Goal: Task Accomplishment & Management: Use online tool/utility

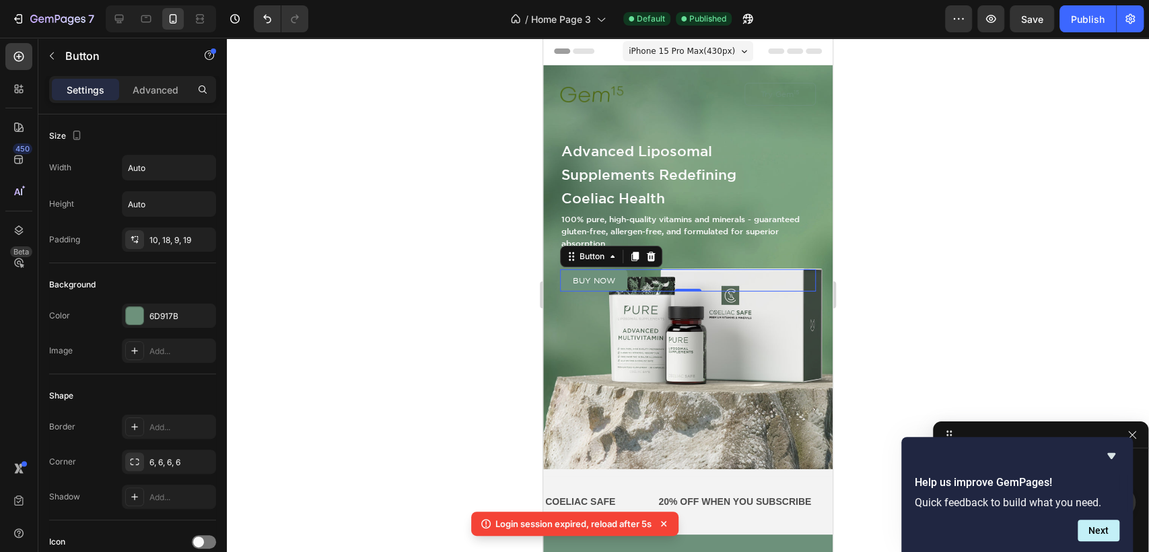
scroll to position [233, 0]
click at [810, 125] on div "Image Try Gem 15 Button Row Advanced Liposomal Supplements Redefining Coeliac H…" at bounding box center [687, 312] width 289 height 495
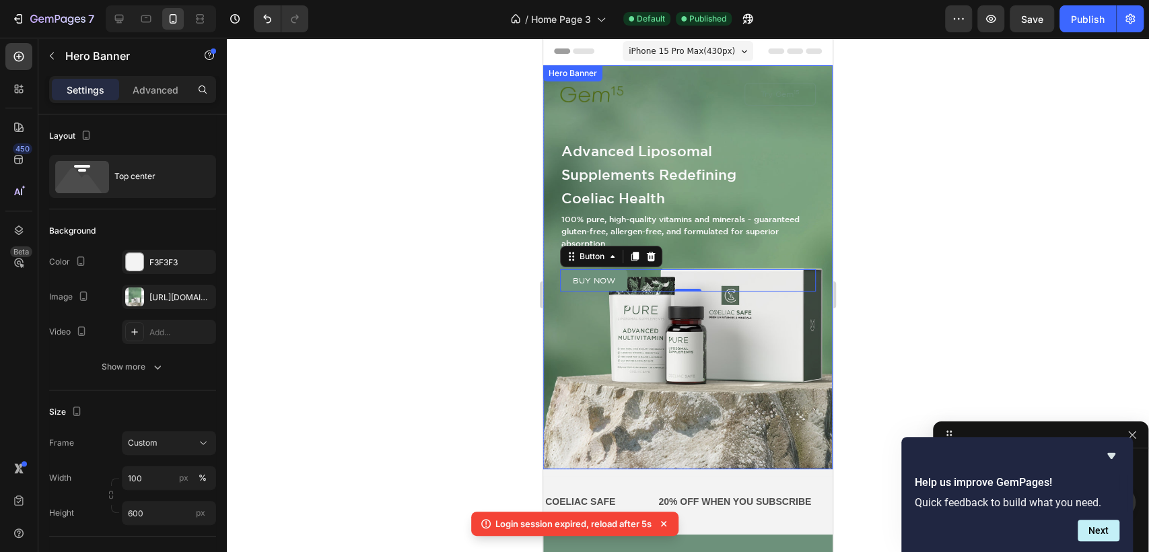
scroll to position [0, 0]
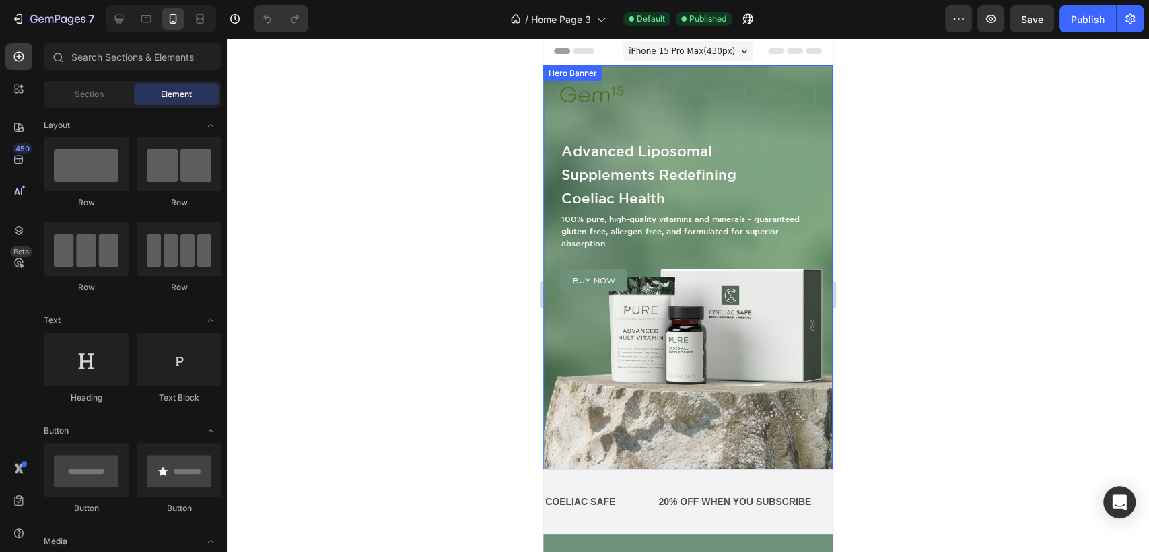
click at [786, 67] on div "Image Try Gem 15 Button Row Advanced Liposomal Supplements Redefining Coeliac H…" at bounding box center [687, 312] width 289 height 495
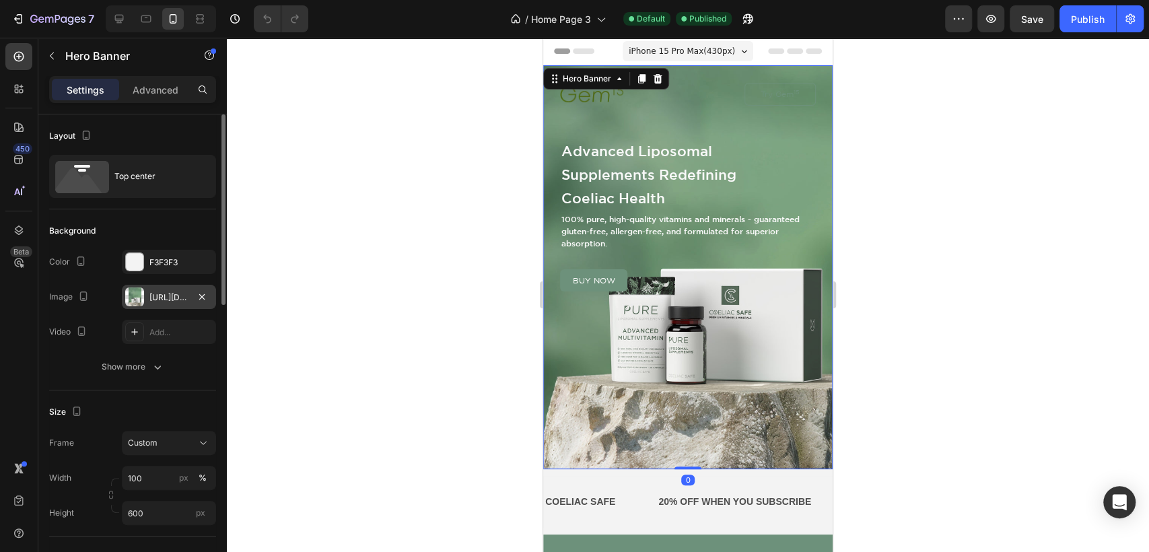
click at [157, 291] on div "[URL][DOMAIN_NAME]" at bounding box center [168, 297] width 39 height 12
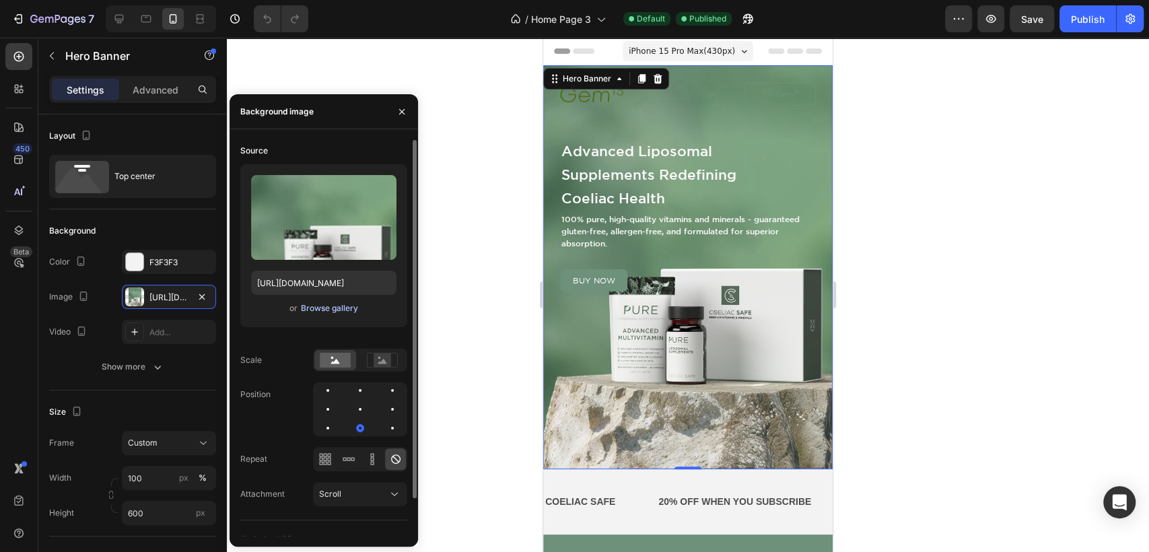
click at [330, 307] on div "Browse gallery" at bounding box center [329, 308] width 57 height 12
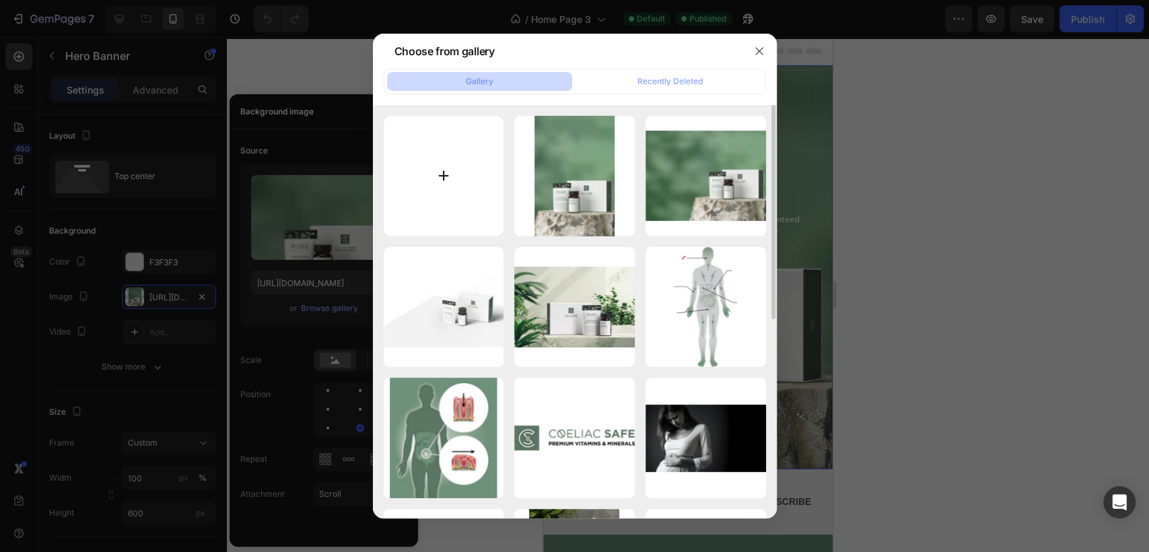
click at [443, 173] on input "file" at bounding box center [444, 176] width 120 height 120
type input "C:\fakepath\Lifestyle 1.jpg"
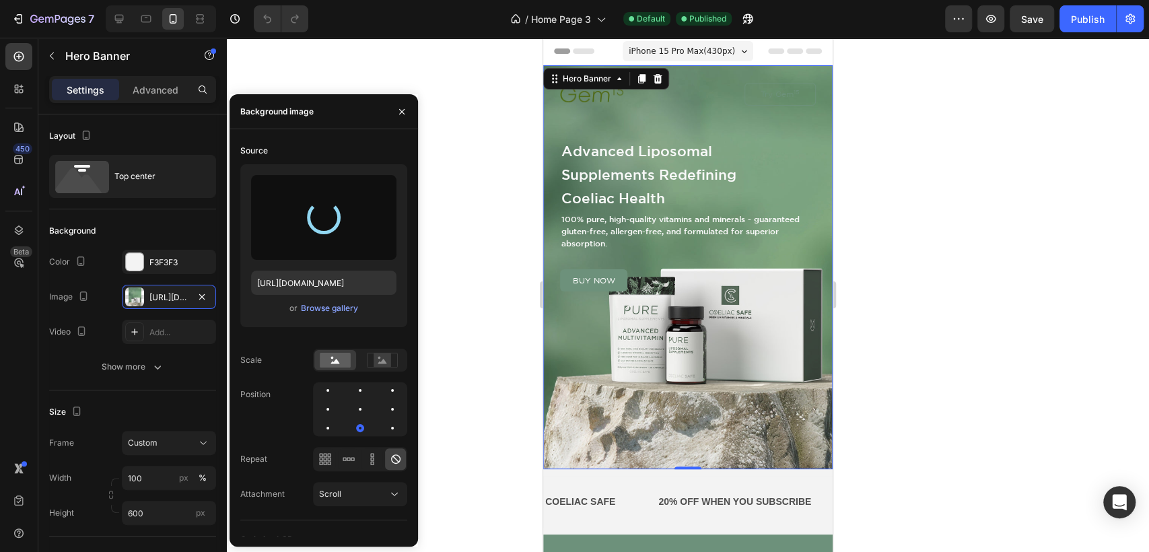
type input "[URL][DOMAIN_NAME]"
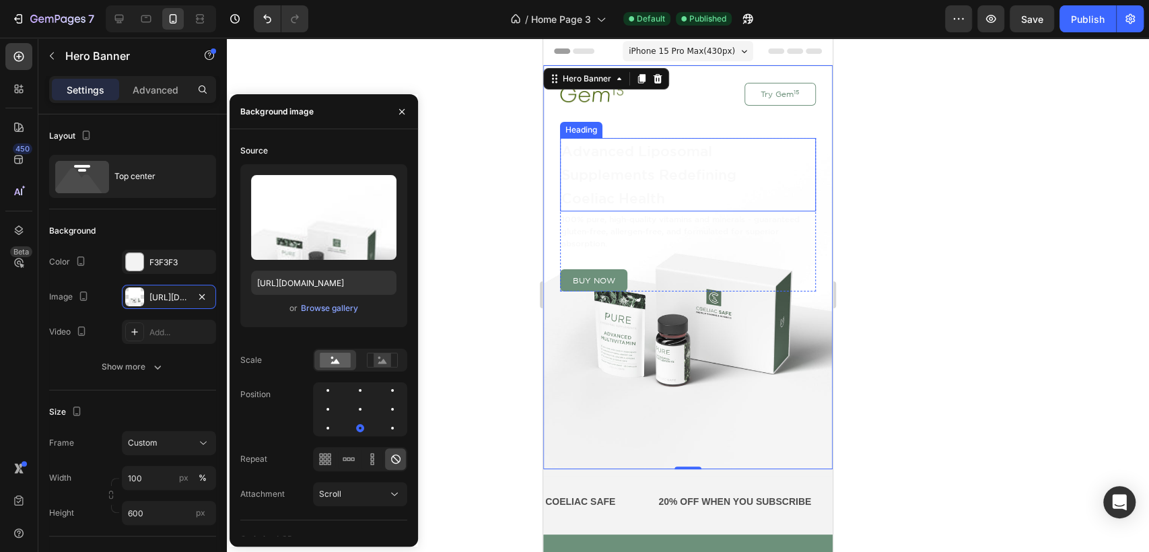
click at [628, 175] on h1 "Advanced Liposomal Supplements Redefining Coeliac Health" at bounding box center [652, 174] width 184 height 73
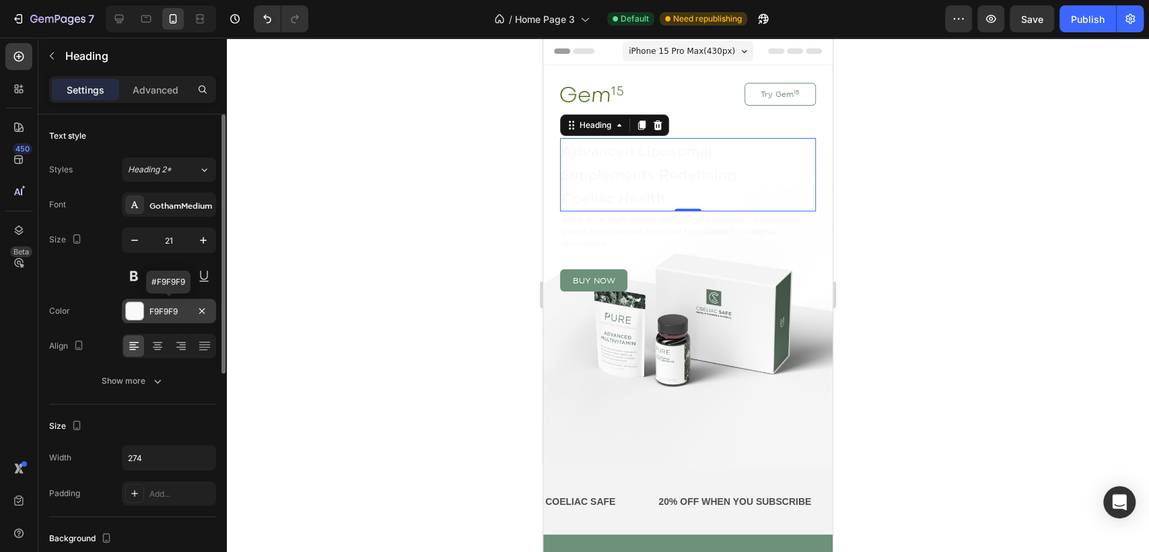
click at [133, 310] on div at bounding box center [134, 310] width 17 height 17
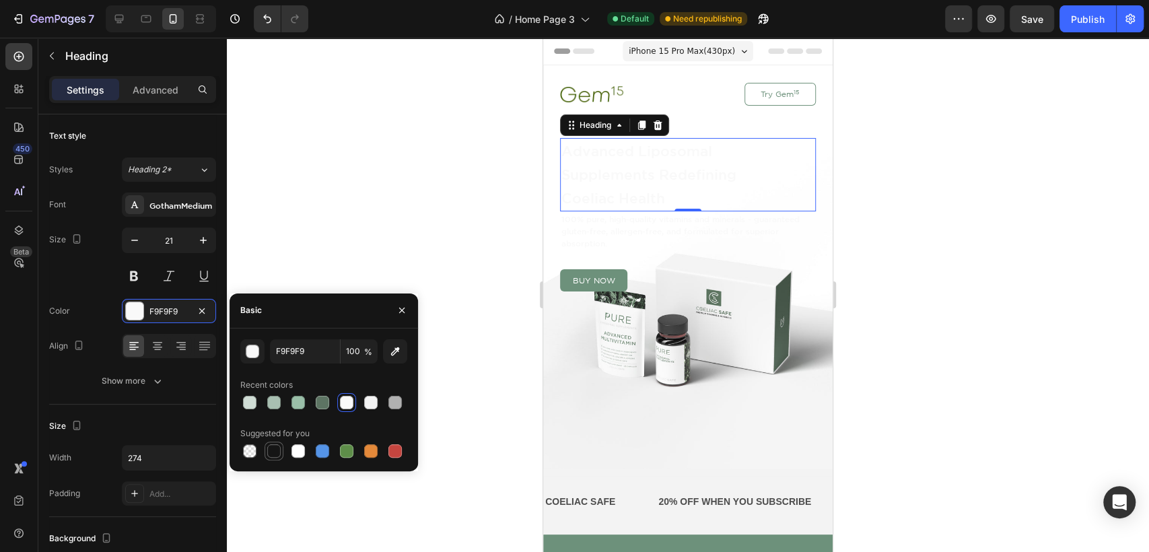
click at [277, 448] on div at bounding box center [273, 450] width 13 height 13
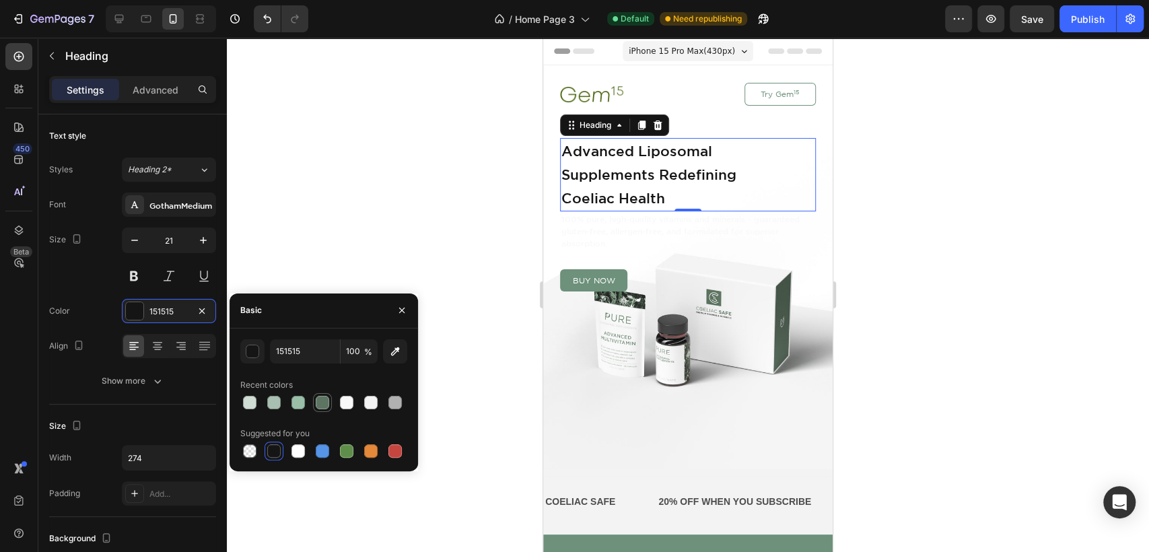
click at [322, 402] on div at bounding box center [322, 402] width 13 height 13
type input "5D7463"
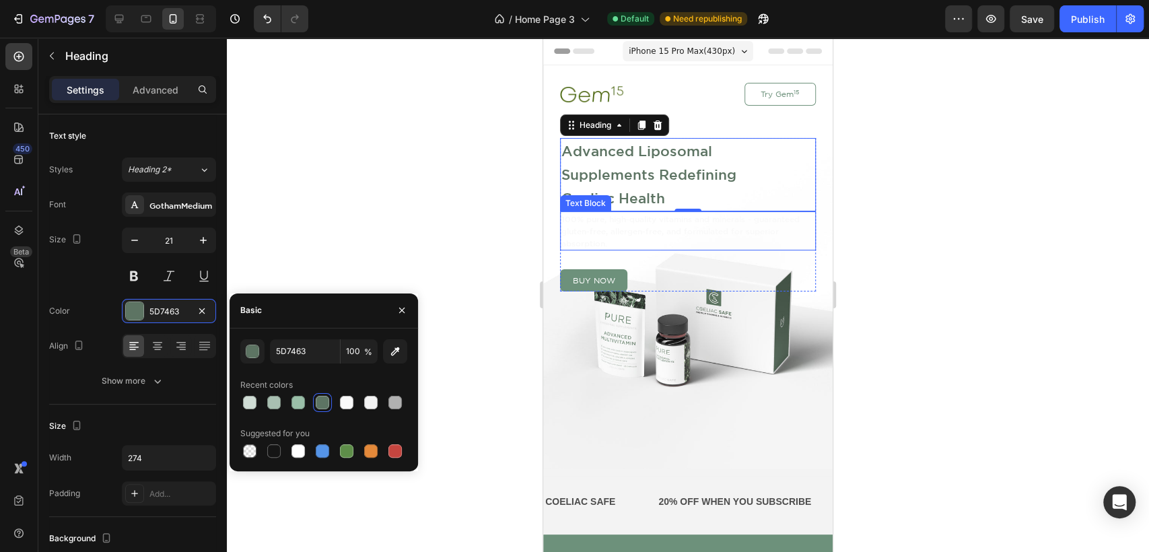
click at [635, 231] on p "100% pure, high-quality vitamins and minerals - guaranteed gluten-free, allerge…" at bounding box center [687, 231] width 253 height 36
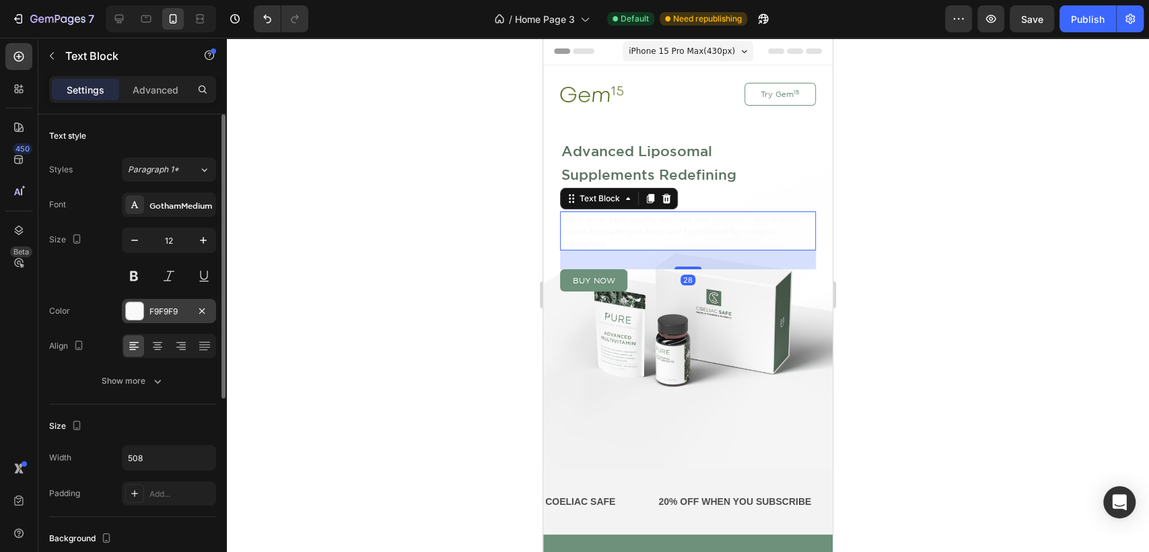
click at [137, 306] on div at bounding box center [134, 310] width 17 height 17
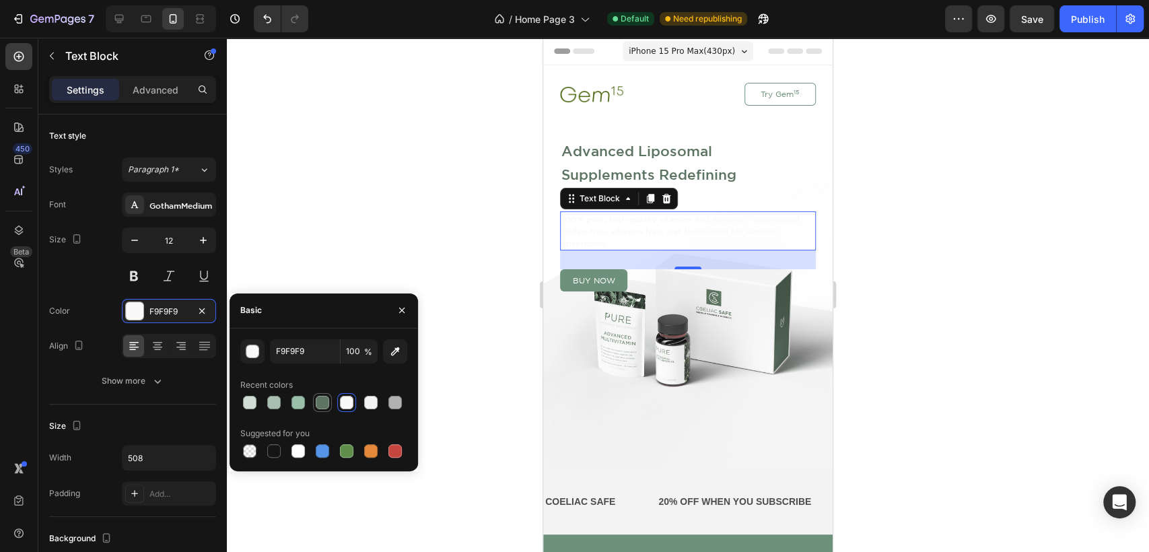
click at [323, 402] on div at bounding box center [322, 402] width 13 height 13
type input "5D7463"
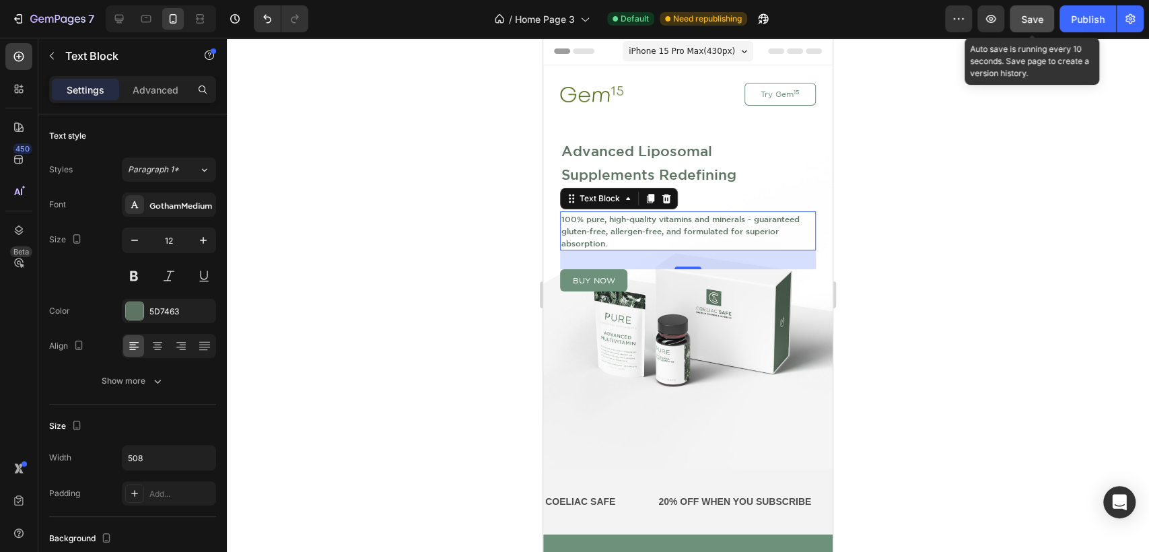
click at [1030, 15] on span "Save" at bounding box center [1032, 18] width 22 height 11
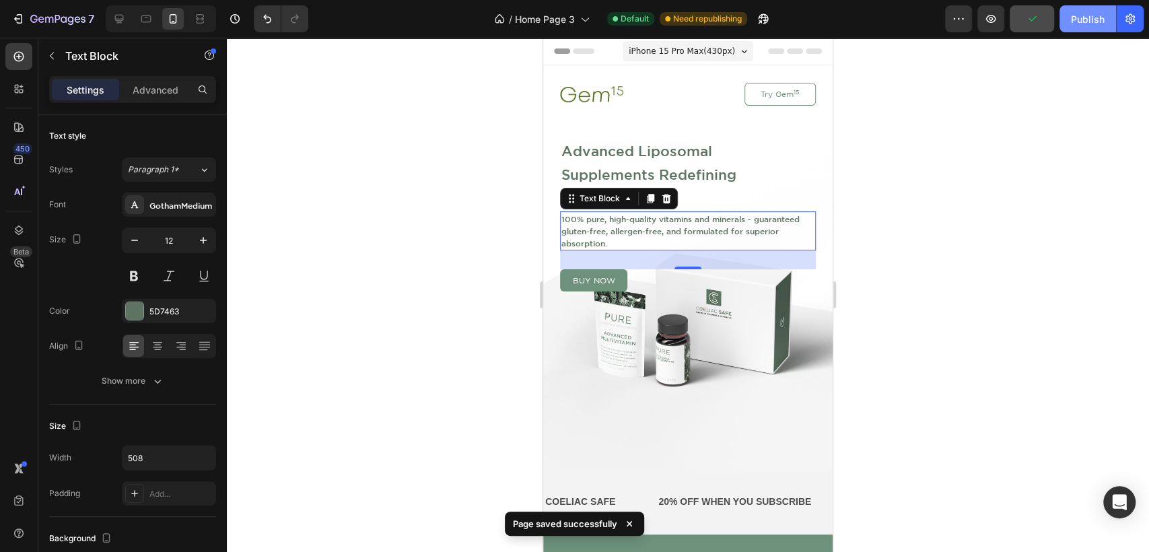
click at [1085, 15] on div "Publish" at bounding box center [1088, 19] width 34 height 14
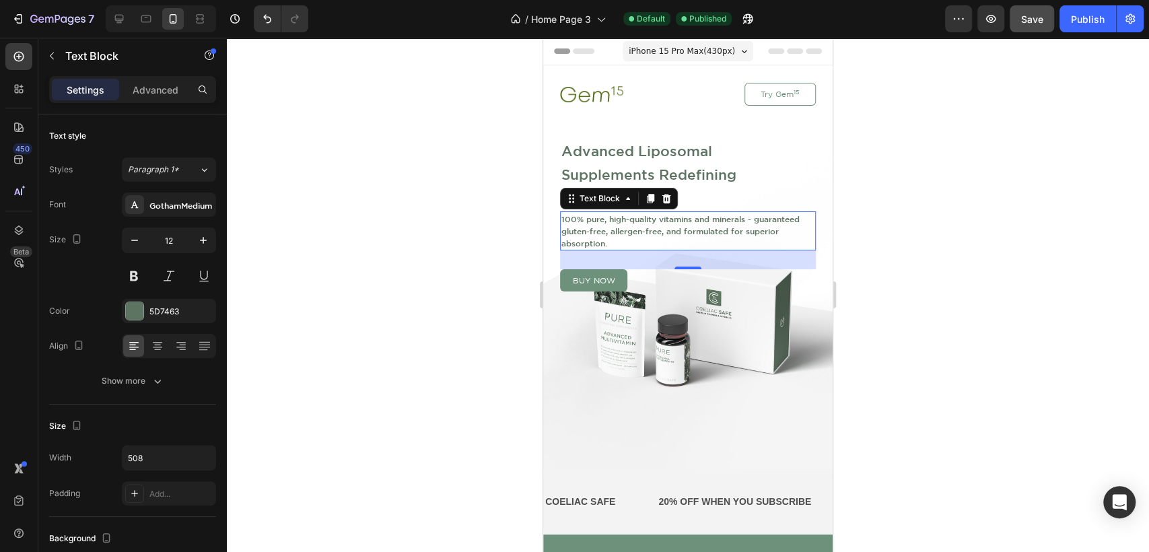
click at [1011, 300] on div at bounding box center [688, 295] width 922 height 514
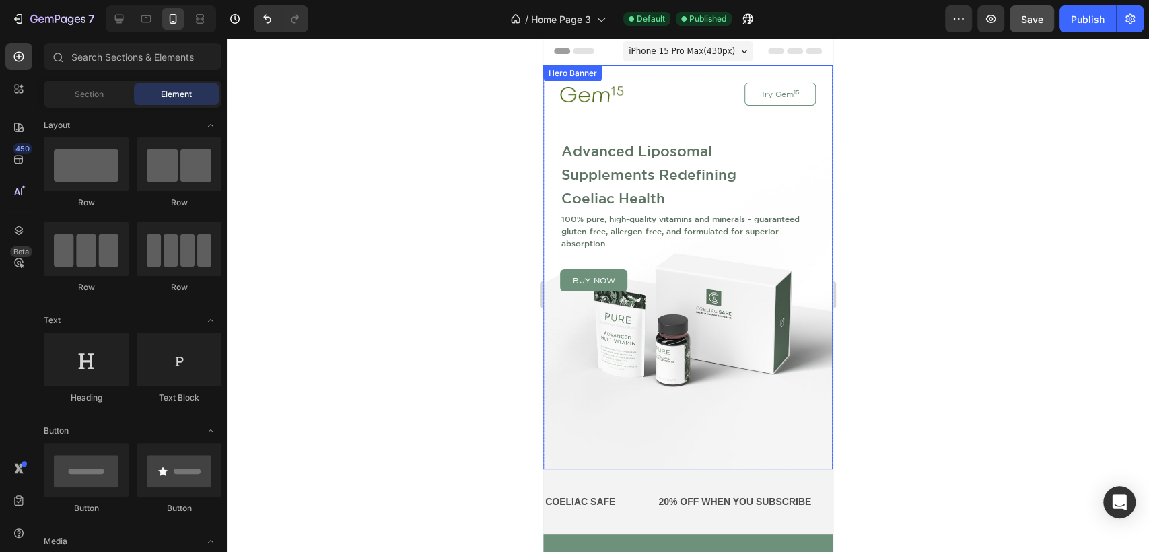
click at [701, 69] on div "Image Try Gem 15 Button Row Advanced Liposomal Supplements Redefining Coeliac H…" at bounding box center [687, 312] width 289 height 495
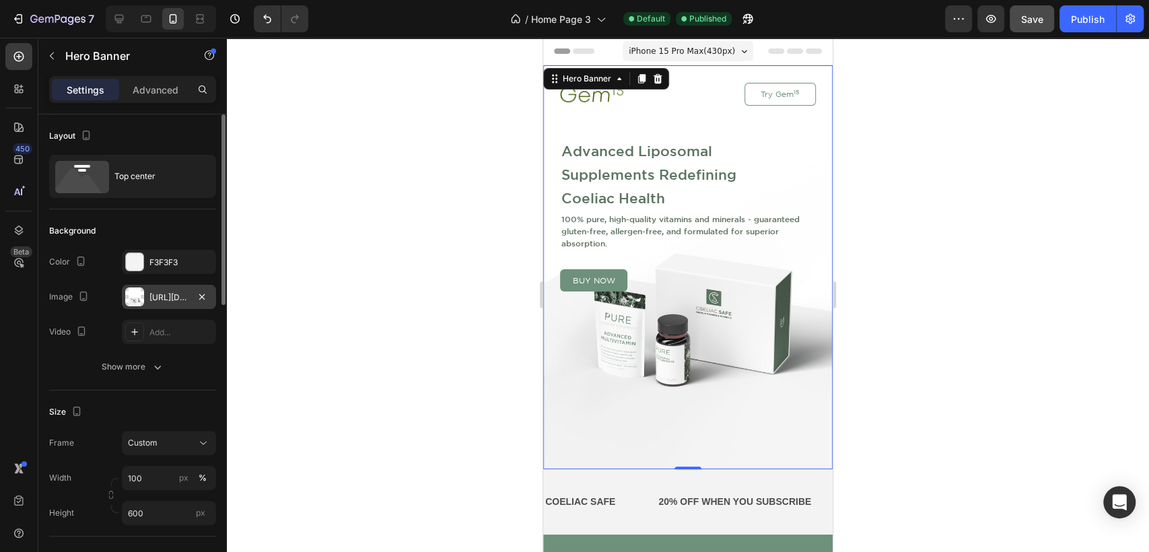
click at [156, 299] on div "[URL][DOMAIN_NAME]" at bounding box center [168, 297] width 39 height 12
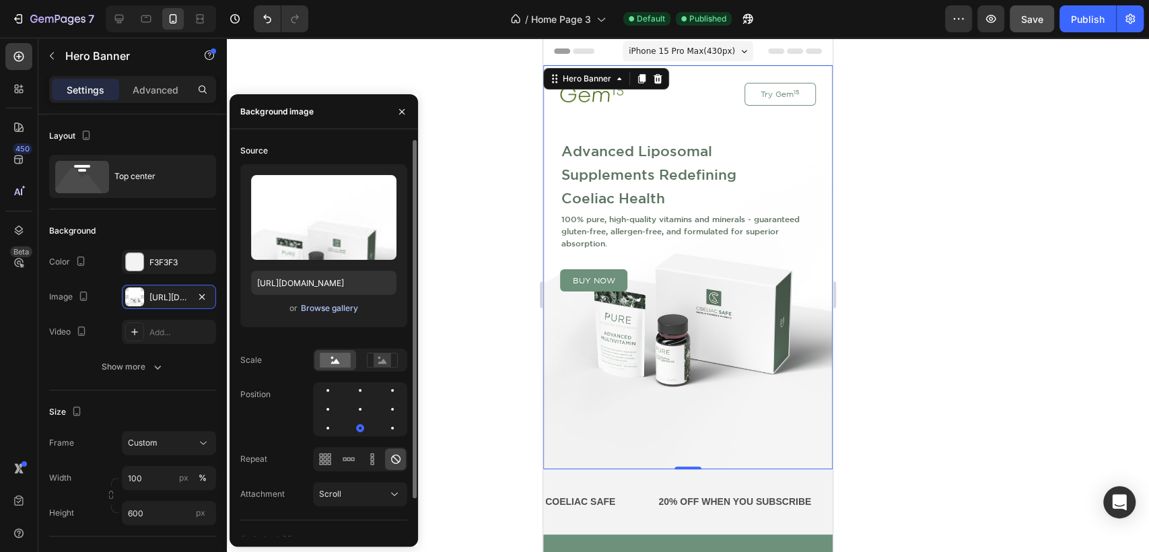
click at [318, 303] on div "Browse gallery" at bounding box center [329, 308] width 57 height 12
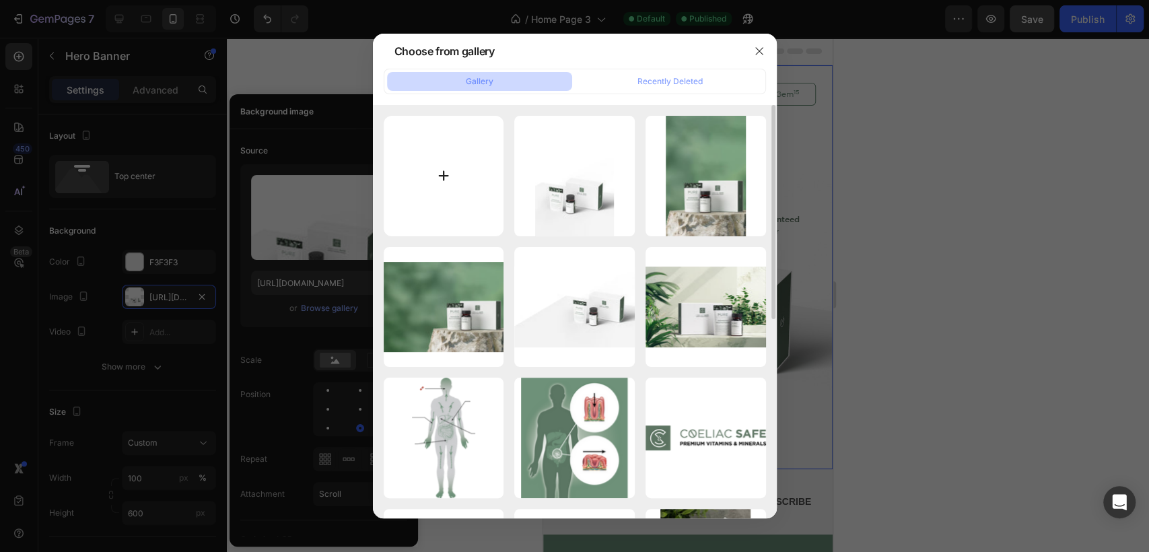
click at [442, 172] on input "file" at bounding box center [444, 176] width 120 height 120
type input "C:\fakepath\Lifestyle 3 Portrait.jpg"
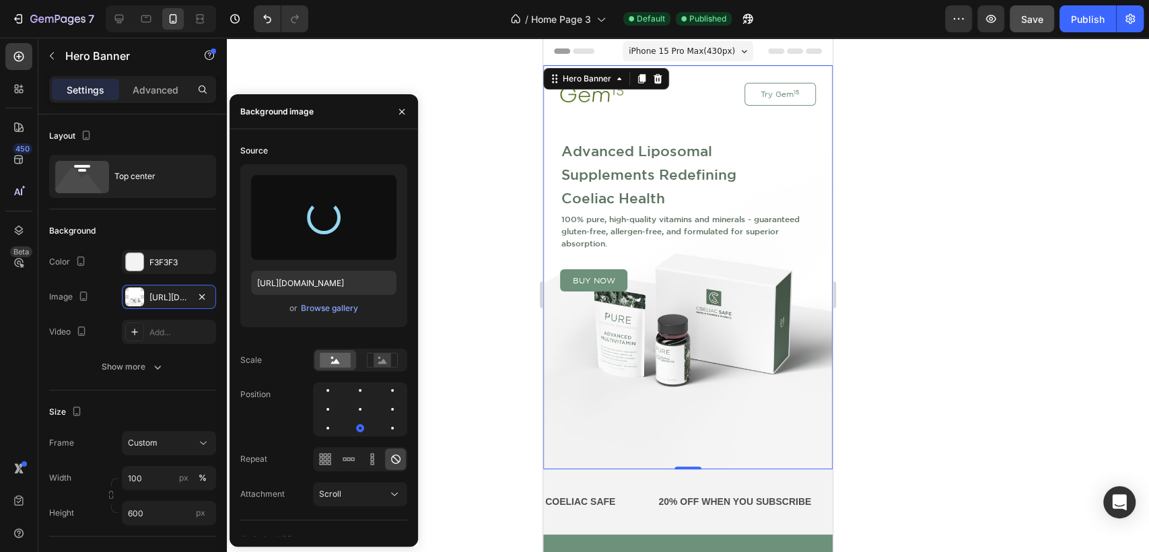
type input "[URL][DOMAIN_NAME]"
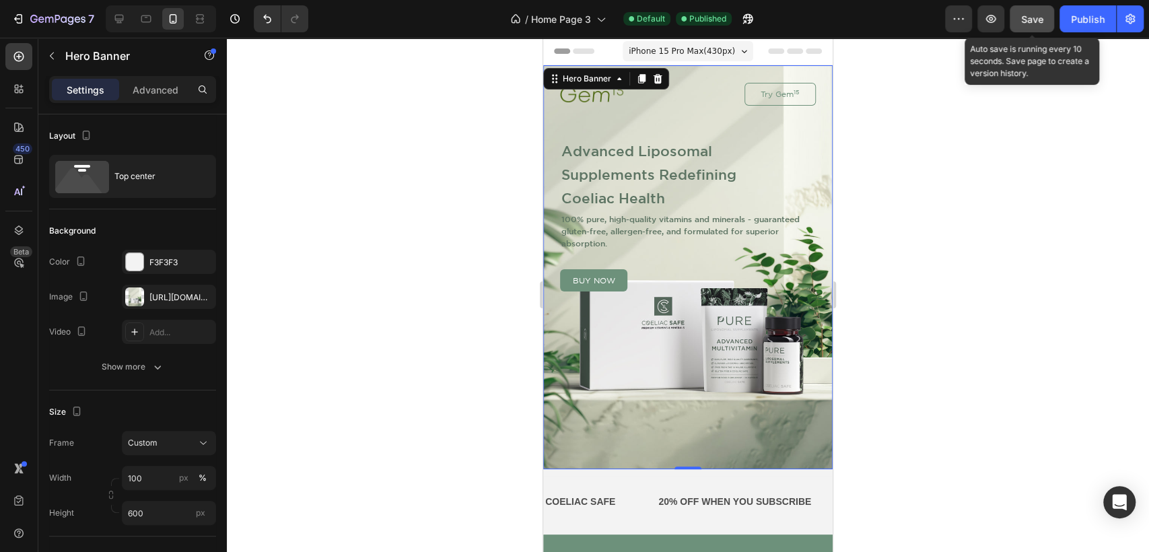
click at [1031, 17] on span "Save" at bounding box center [1032, 18] width 22 height 11
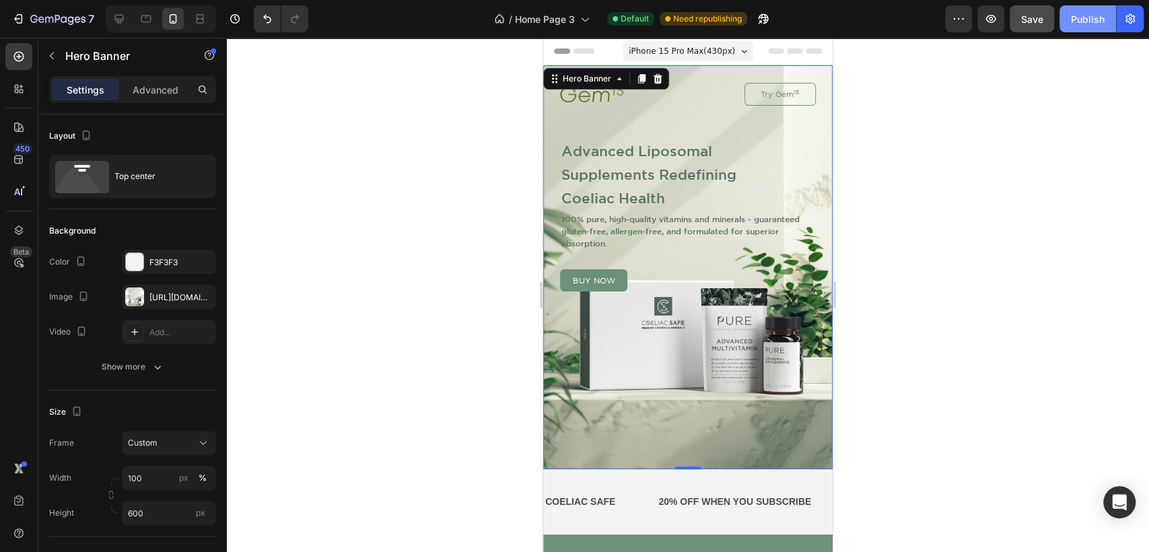
click at [1087, 15] on div "Publish" at bounding box center [1088, 19] width 34 height 14
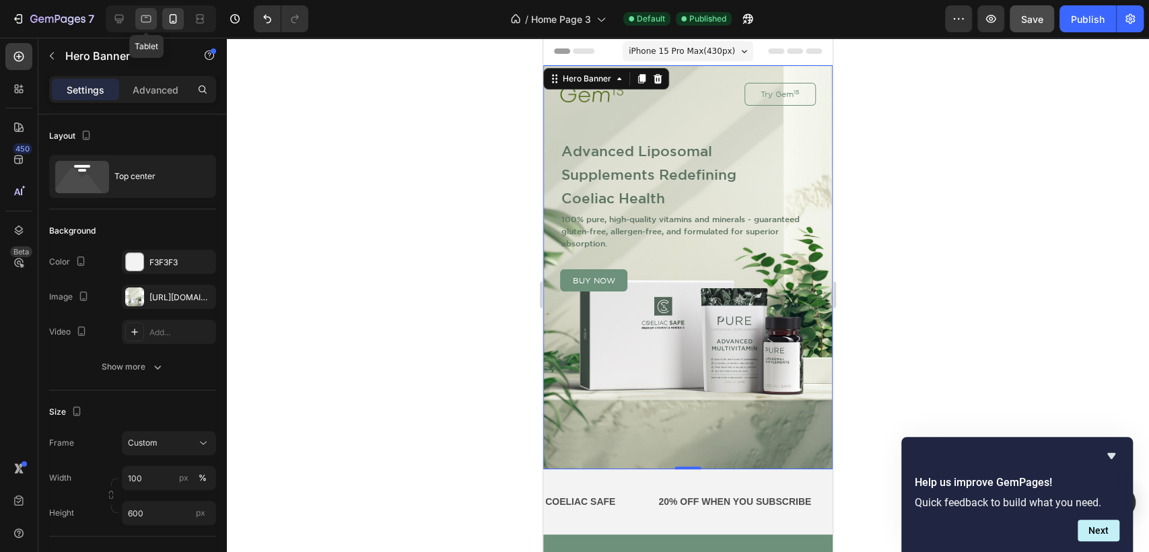
click at [145, 21] on icon at bounding box center [145, 18] width 13 height 13
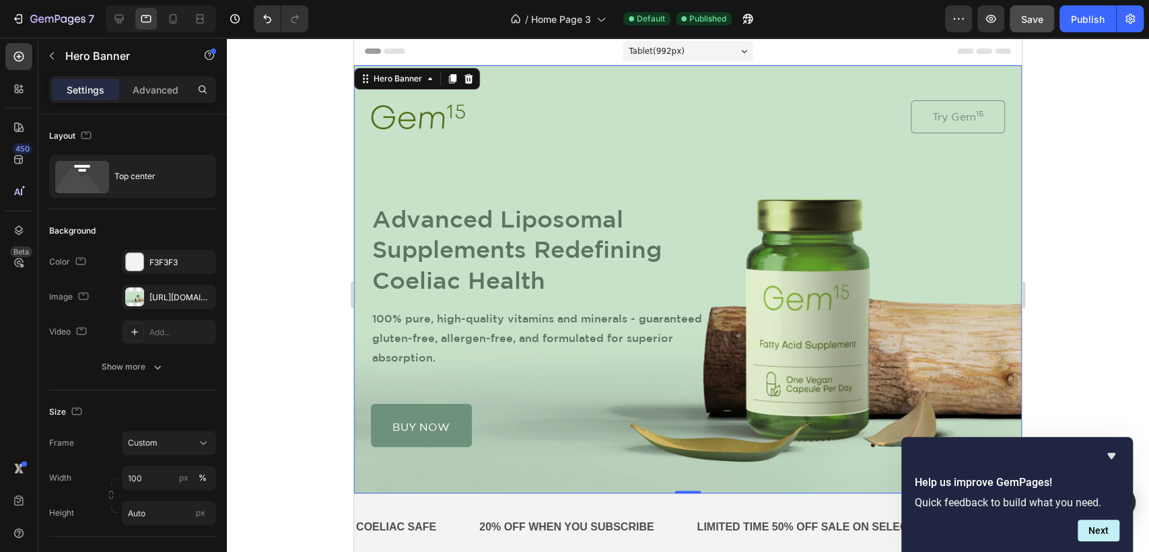
click at [975, 69] on div "Image Try Gem 15 Button Row Advanced Liposomal Supplements Redefining Coeliac H…" at bounding box center [688, 279] width 668 height 428
click at [116, 17] on icon at bounding box center [118, 18] width 13 height 13
type input "757"
type input "1220"
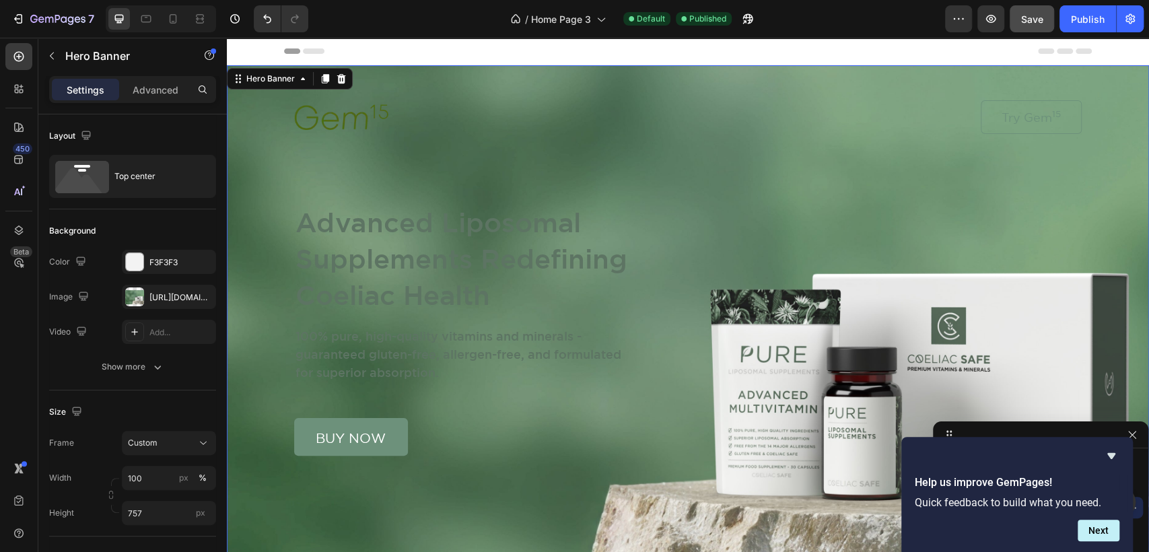
click at [1098, 86] on div "Background Image" at bounding box center [688, 319] width 922 height 509
click at [165, 299] on div "[URL][DOMAIN_NAME]" at bounding box center [168, 297] width 39 height 12
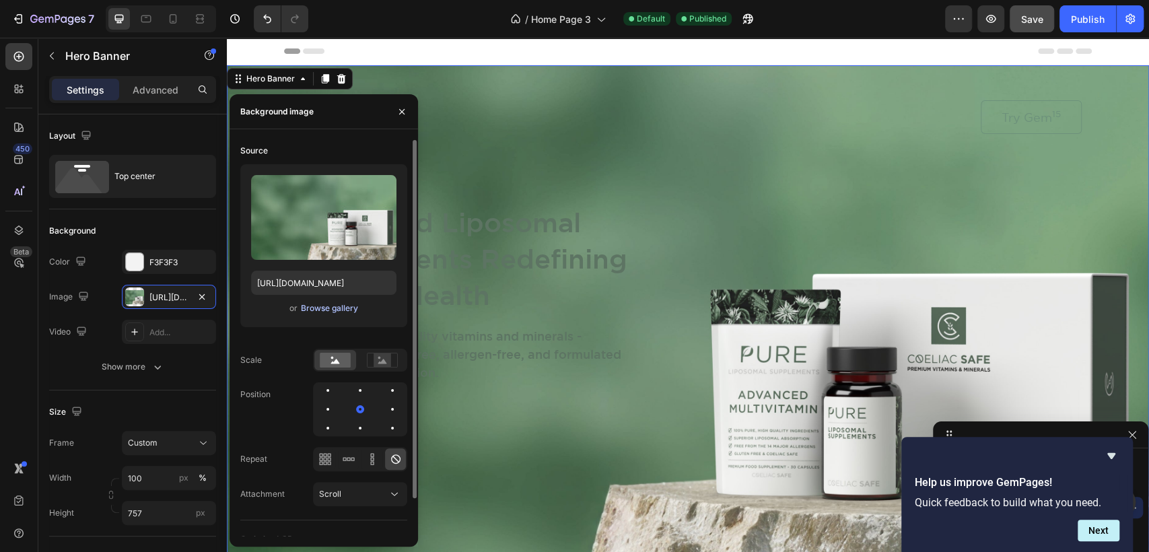
click at [320, 306] on div "Browse gallery" at bounding box center [329, 308] width 57 height 12
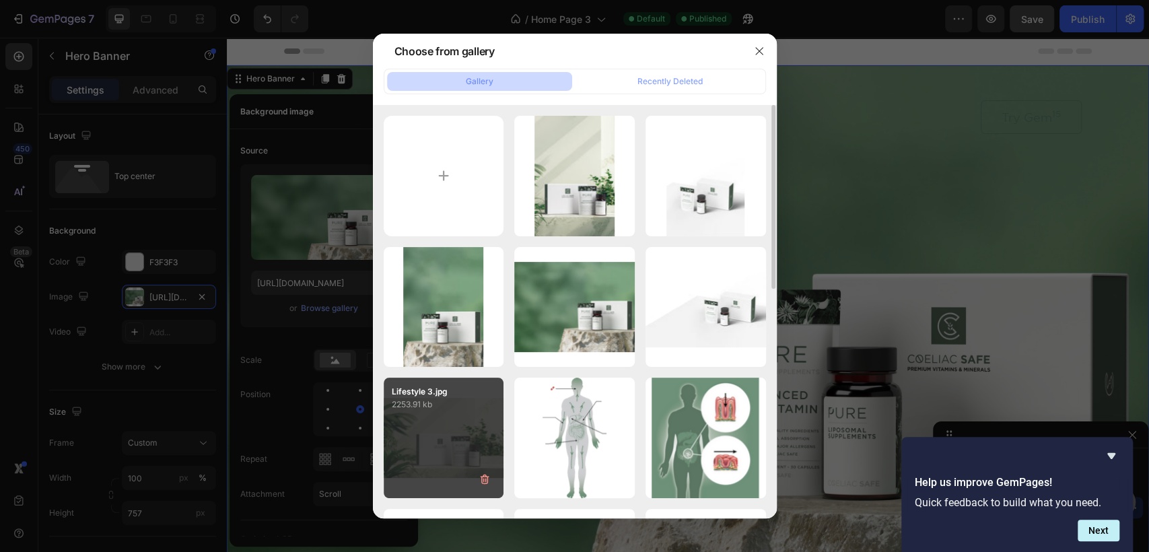
click at [426, 441] on div "Lifestyle 3.jpg 2253.91 kb" at bounding box center [444, 438] width 120 height 120
type input "[URL][DOMAIN_NAME]"
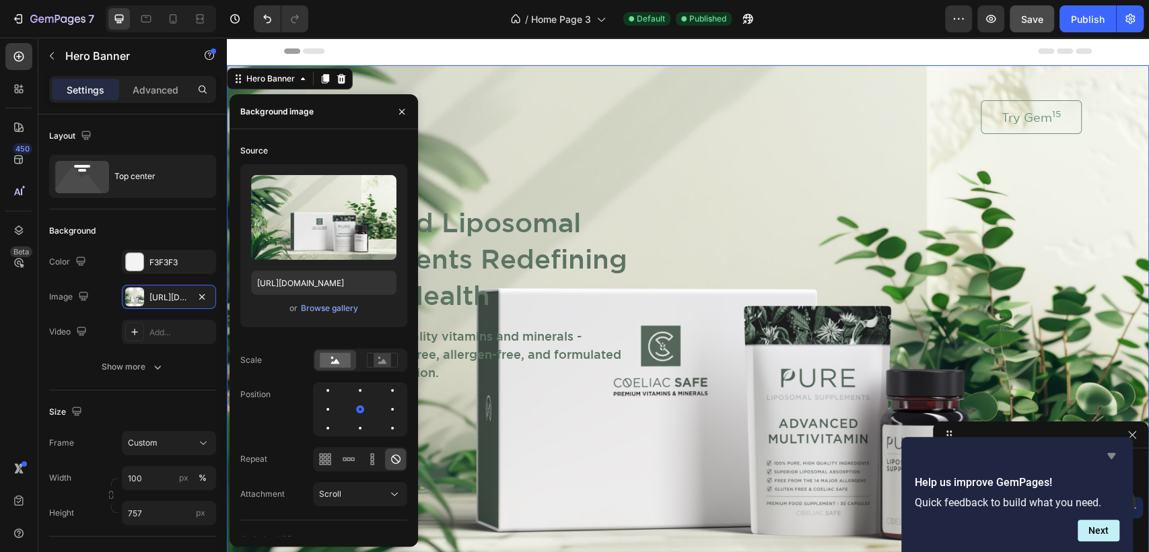
click at [1111, 458] on icon "Hide survey" at bounding box center [1111, 456] width 8 height 6
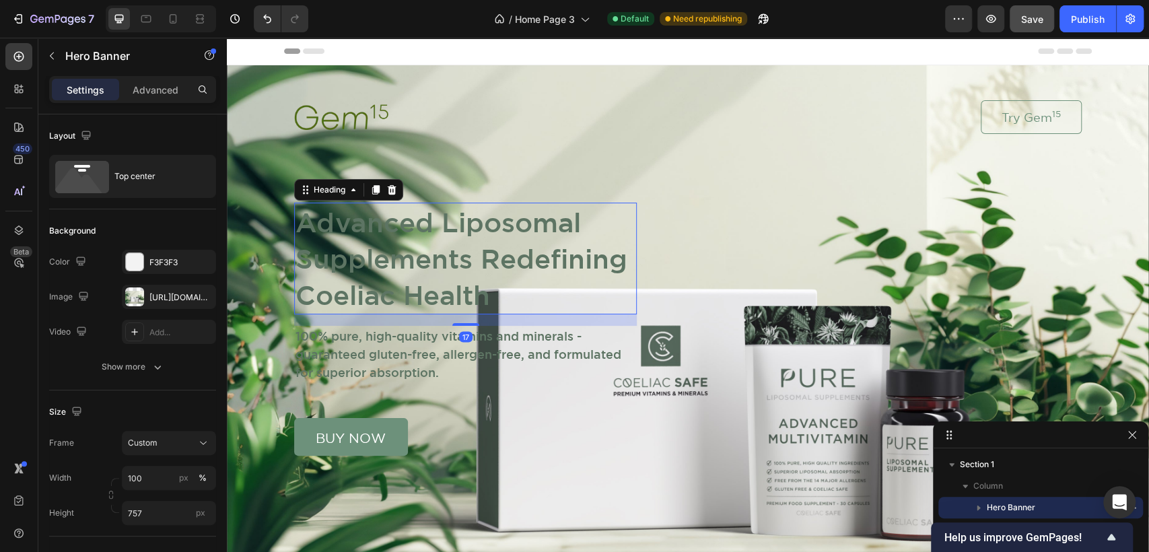
click at [361, 262] on h1 "Advanced Liposomal Supplements Redefining Coeliac Health" at bounding box center [465, 259] width 343 height 112
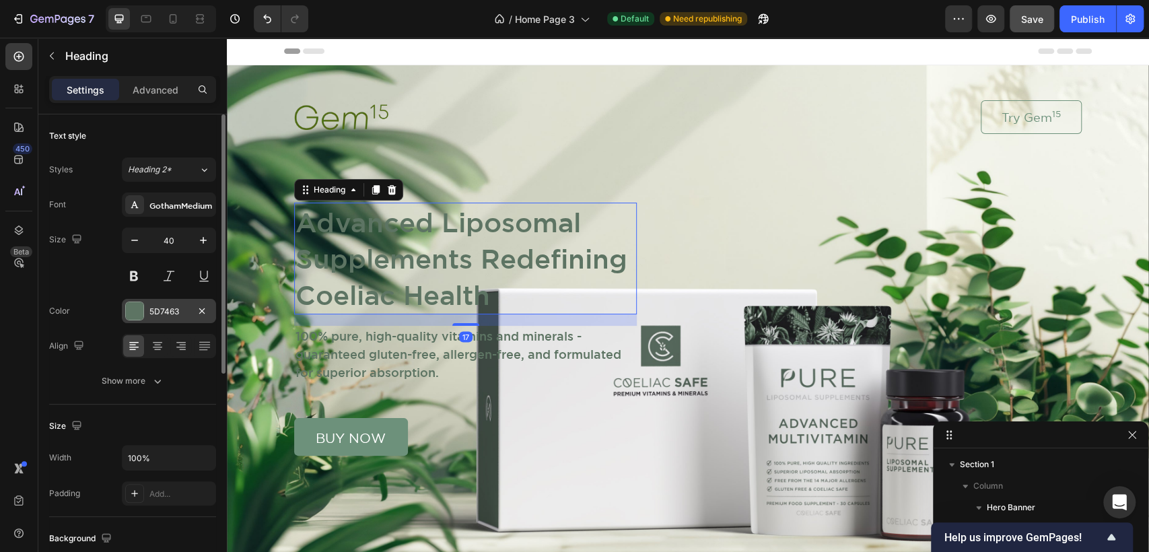
click at [129, 314] on div at bounding box center [134, 310] width 17 height 17
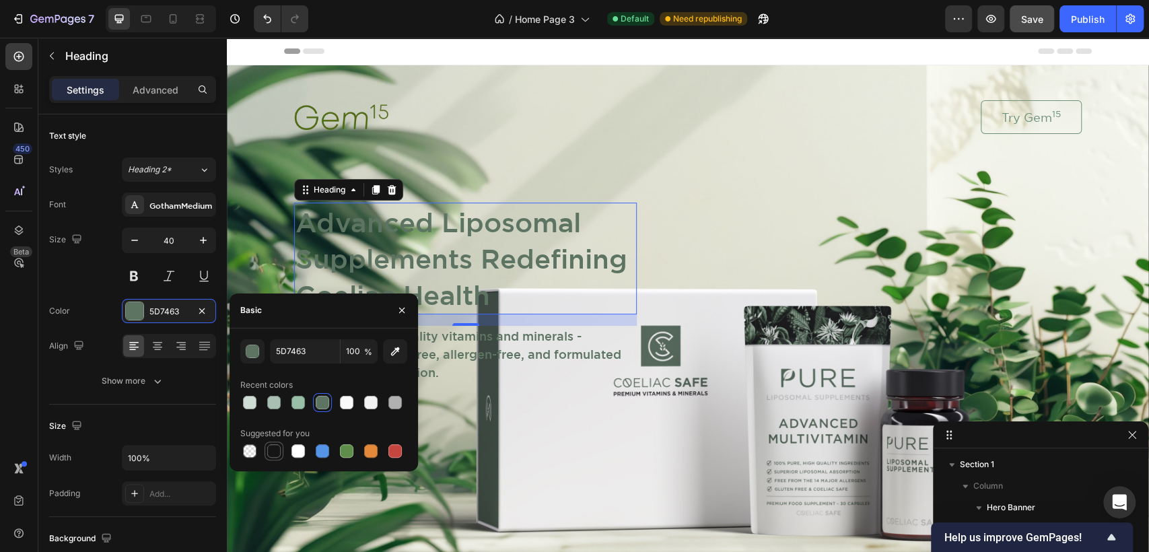
click at [275, 449] on div at bounding box center [273, 450] width 13 height 13
type input "151515"
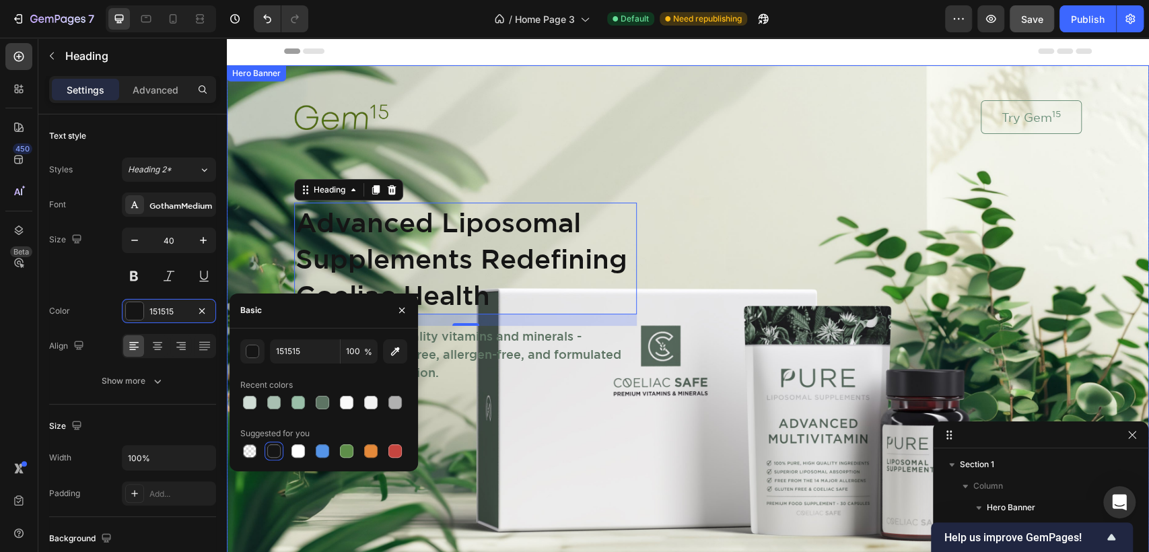
click at [1101, 180] on div "Background Image" at bounding box center [688, 319] width 922 height 509
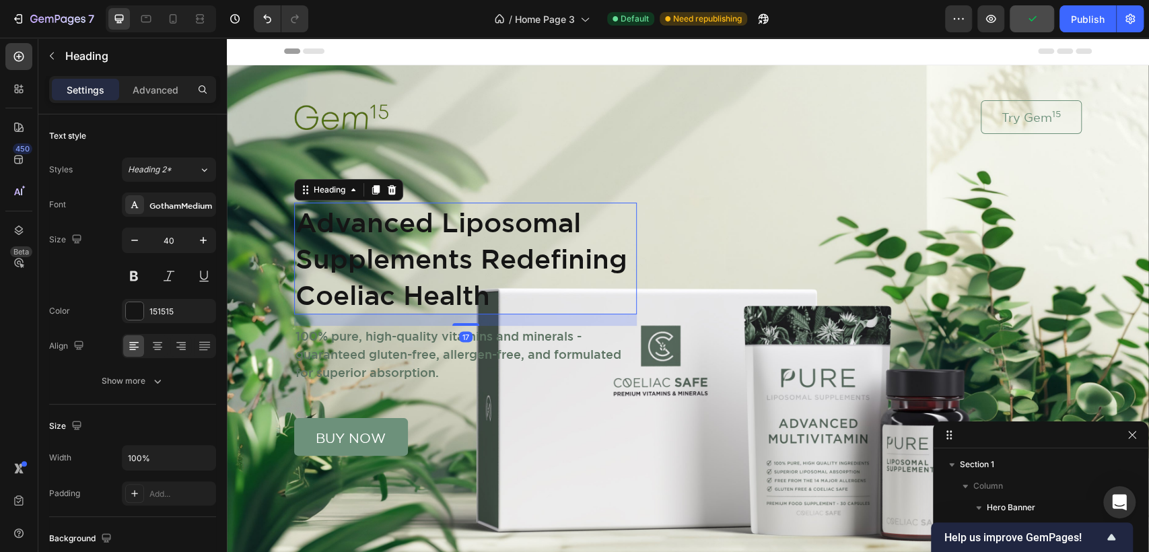
click at [410, 250] on h1 "Advanced Liposomal Supplements Redefining Coeliac Health" at bounding box center [465, 259] width 343 height 112
click at [129, 316] on div at bounding box center [134, 310] width 17 height 17
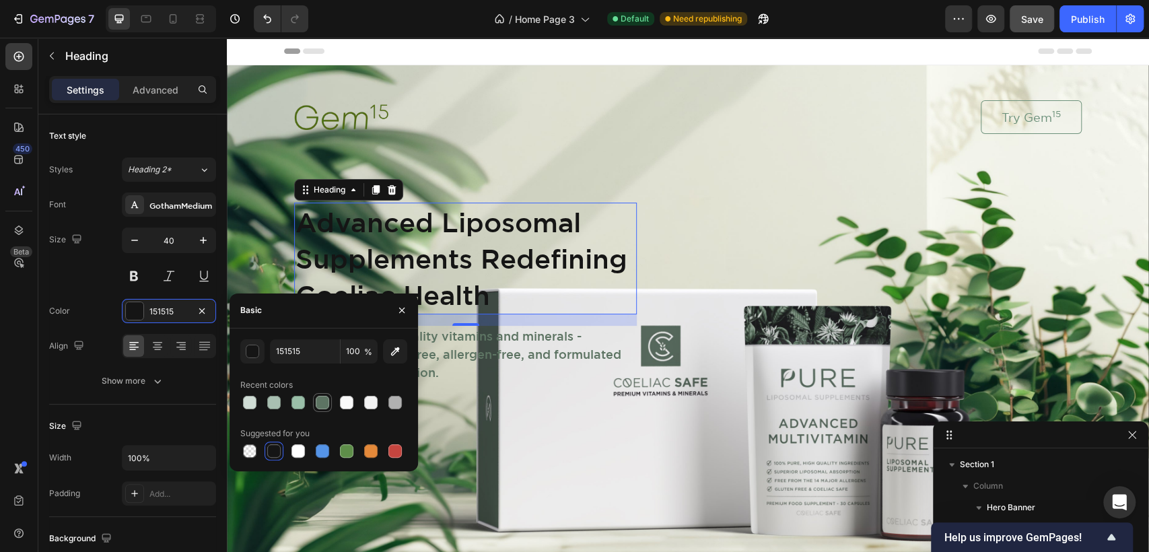
click at [322, 405] on div at bounding box center [322, 402] width 13 height 13
type input "5D7463"
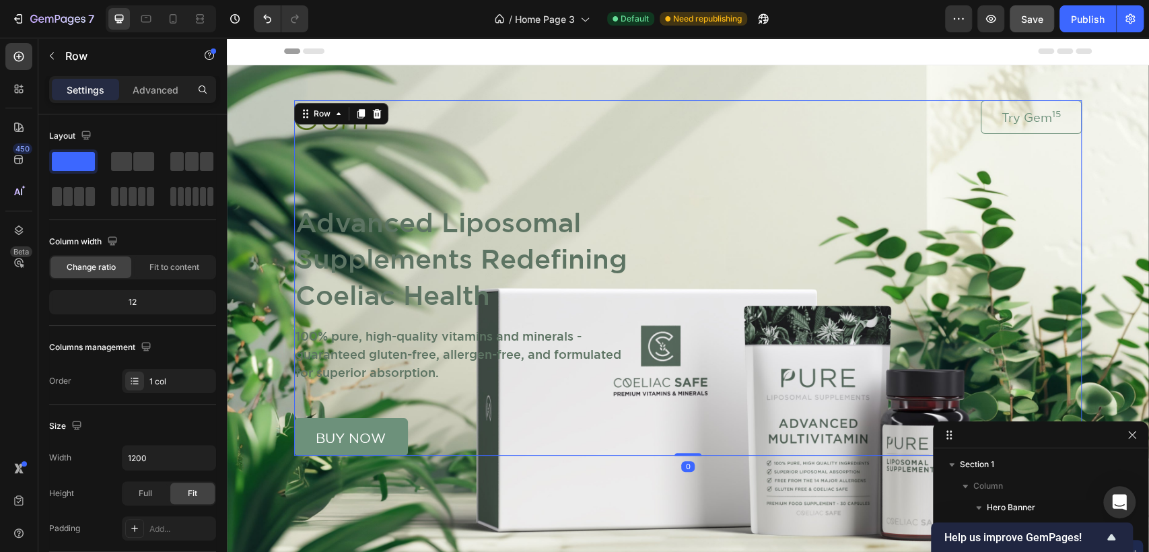
click at [821, 209] on div "Image Try Gem 15 Button Row Advanced Liposomal Supplements Redefining Coeliac H…" at bounding box center [687, 277] width 787 height 355
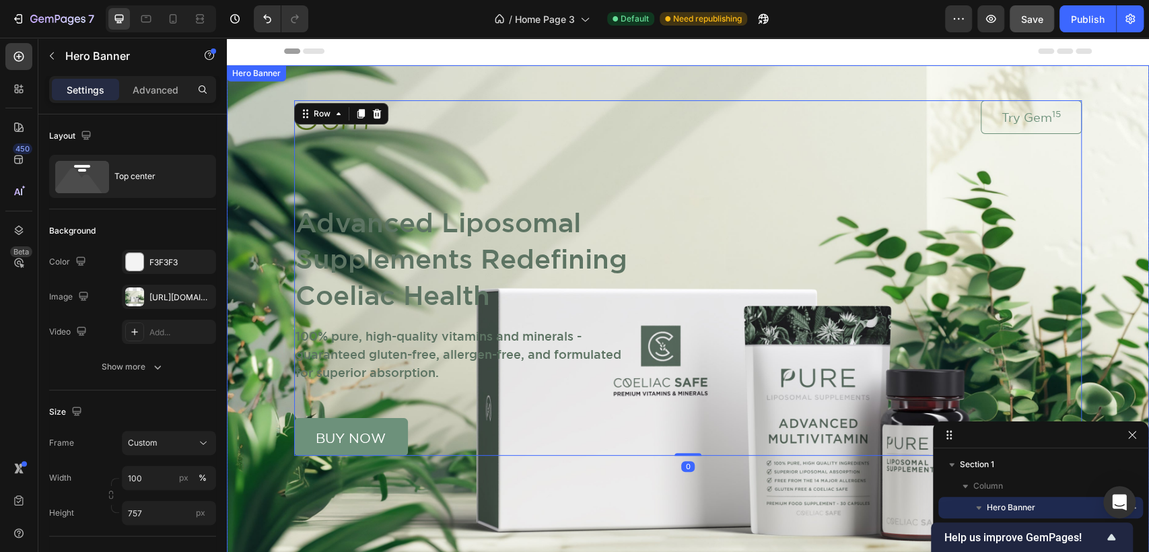
click at [1099, 233] on div "Background Image" at bounding box center [688, 319] width 922 height 509
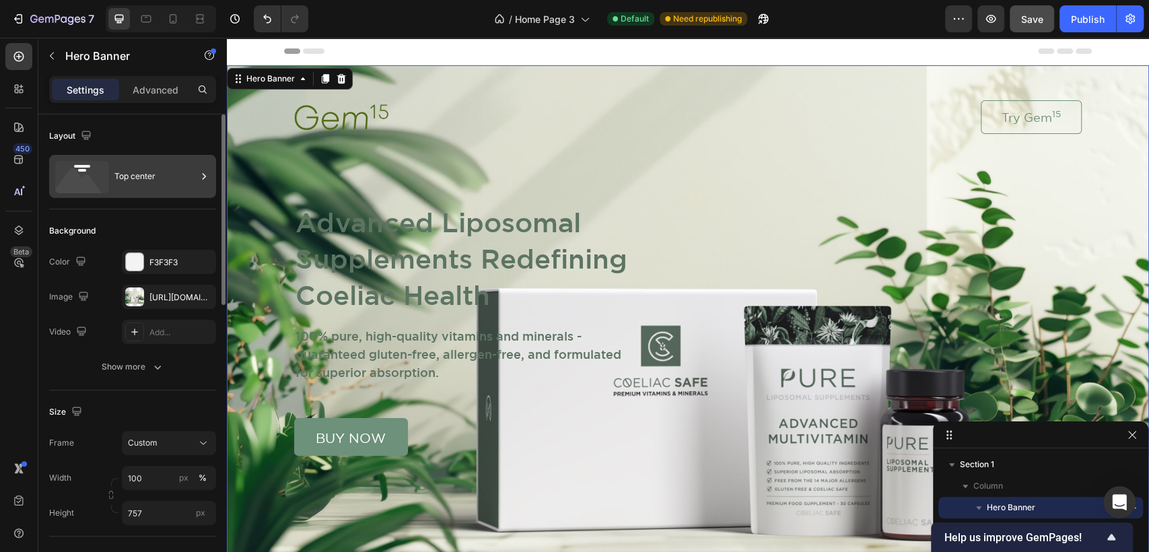
click at [120, 174] on div "Top center" at bounding box center [155, 176] width 82 height 31
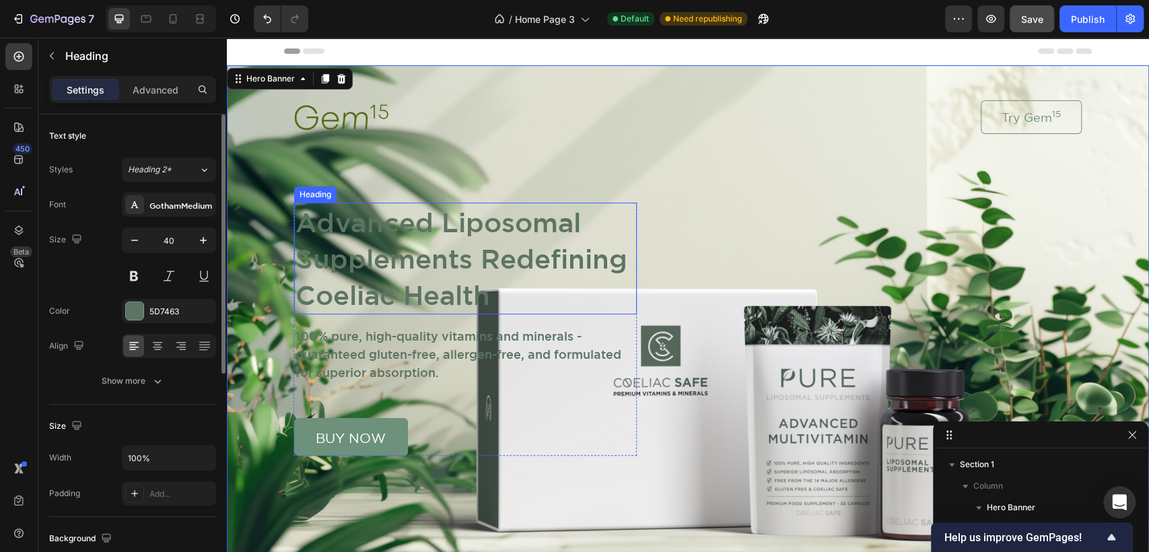
click at [523, 250] on h1 "Advanced Liposomal Supplements Redefining Coeliac Health" at bounding box center [465, 259] width 343 height 112
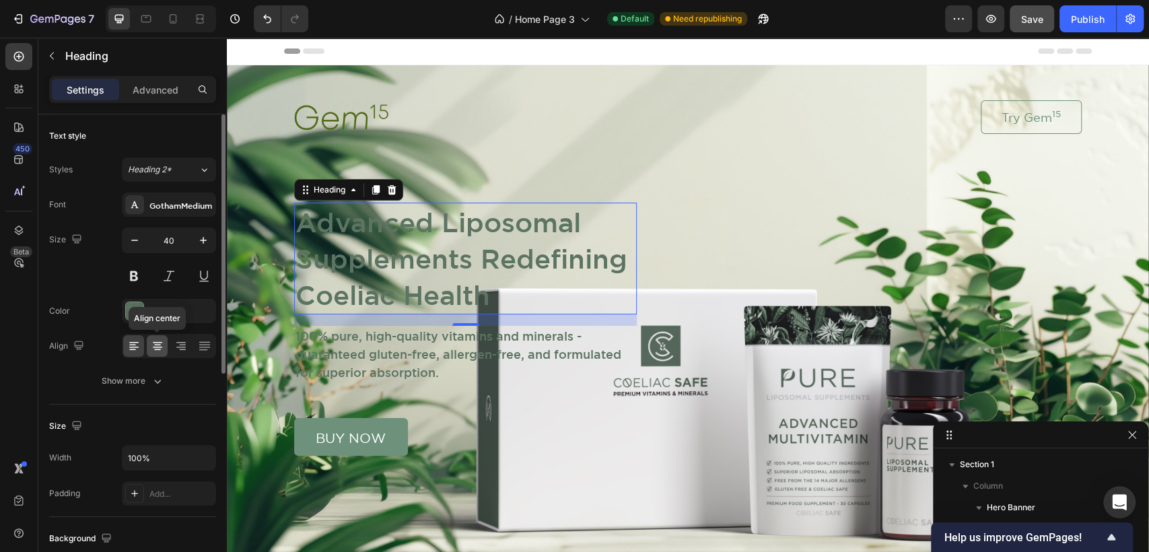
click at [155, 343] on icon at bounding box center [157, 345] width 13 height 13
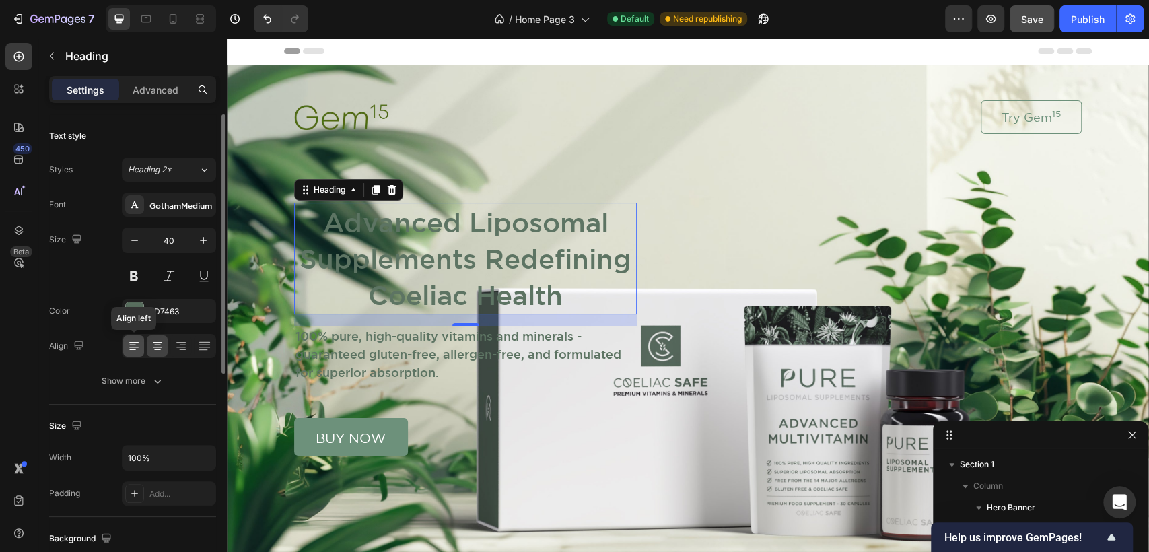
click at [131, 343] on icon at bounding box center [133, 345] width 13 height 13
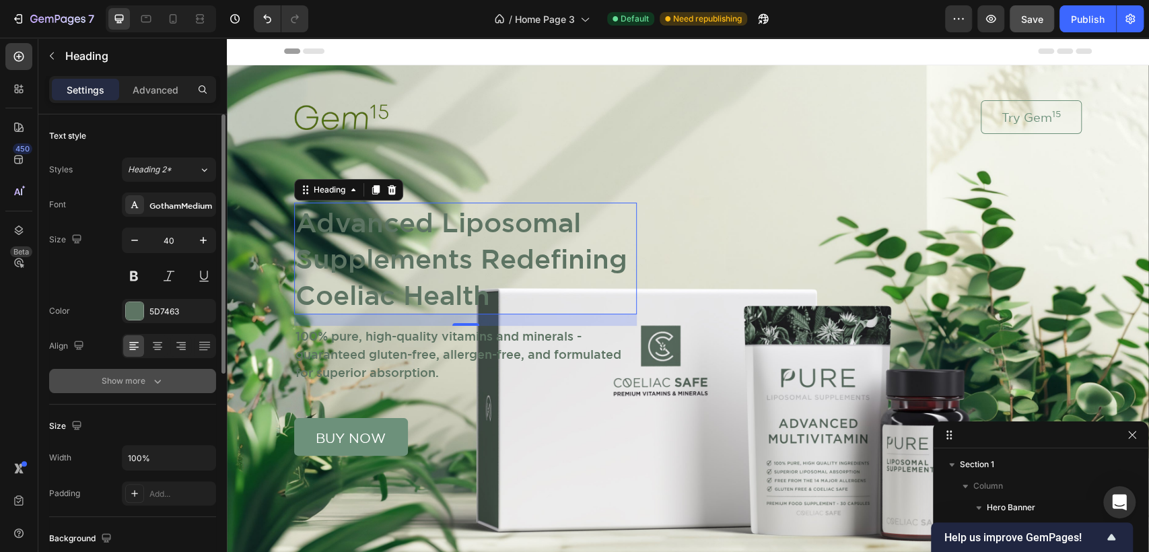
click at [147, 378] on div "Show more" at bounding box center [133, 380] width 63 height 13
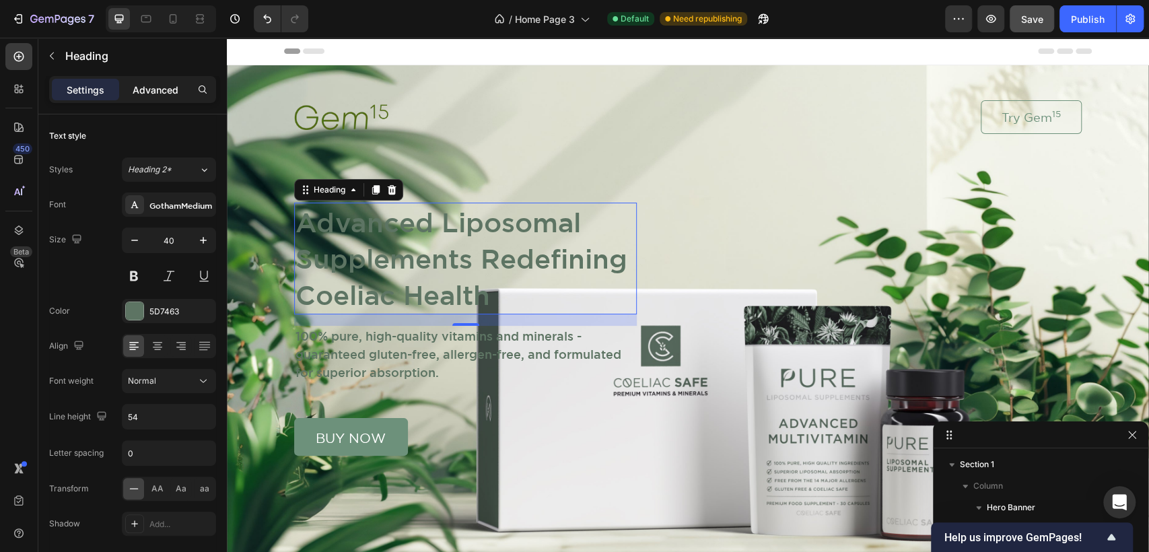
click at [139, 94] on p "Advanced" at bounding box center [156, 90] width 46 height 14
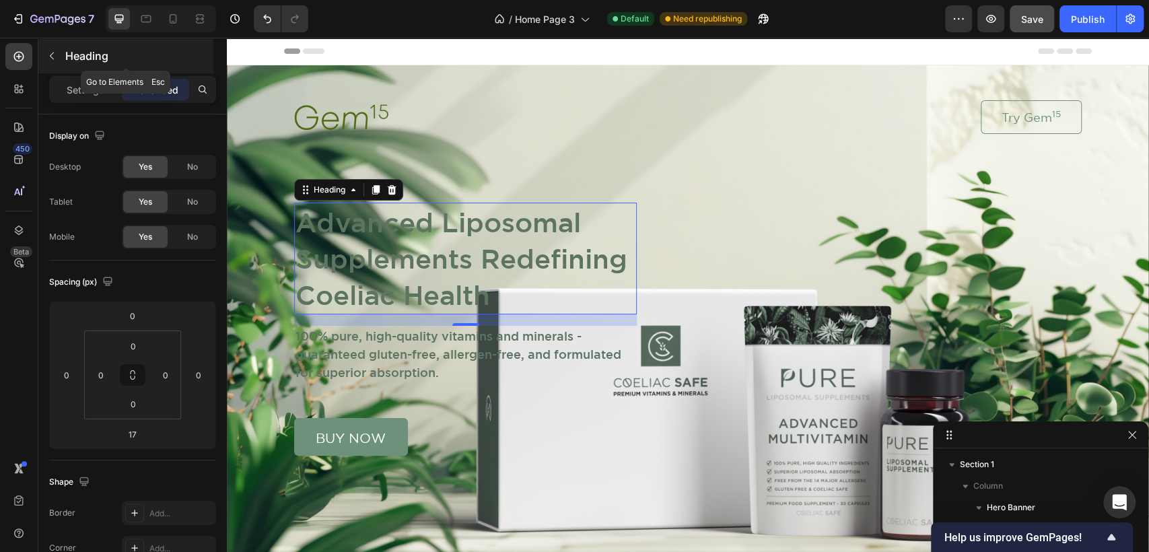
click at [48, 55] on icon "button" at bounding box center [51, 55] width 11 height 11
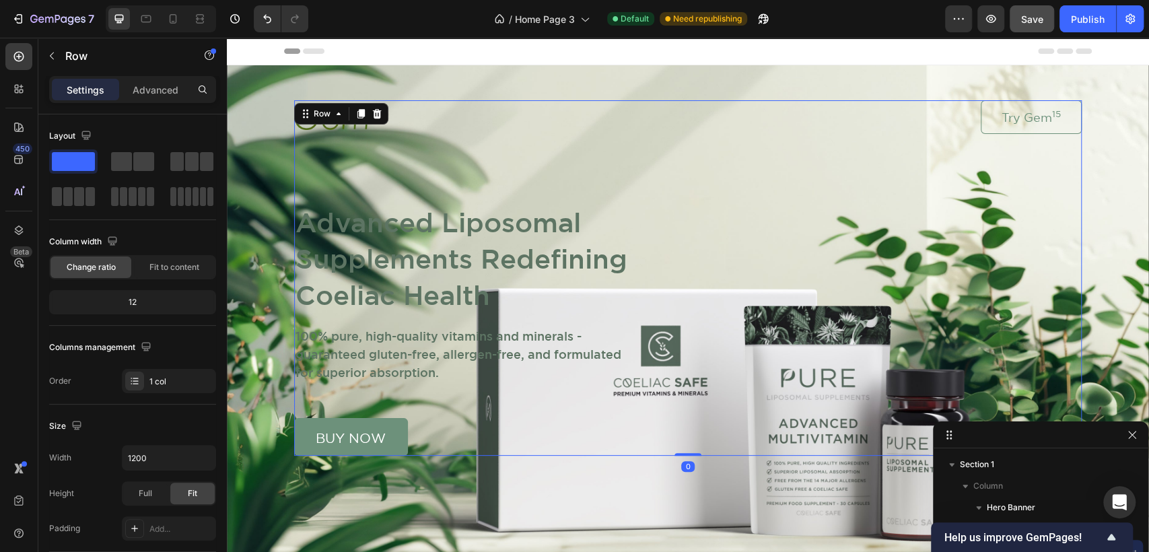
click at [598, 136] on div "Image Try Gem 15 Button Row Advanced Liposomal Supplements Redefining Coeliac H…" at bounding box center [687, 277] width 787 height 355
click at [1107, 311] on div "Background Image" at bounding box center [688, 319] width 922 height 509
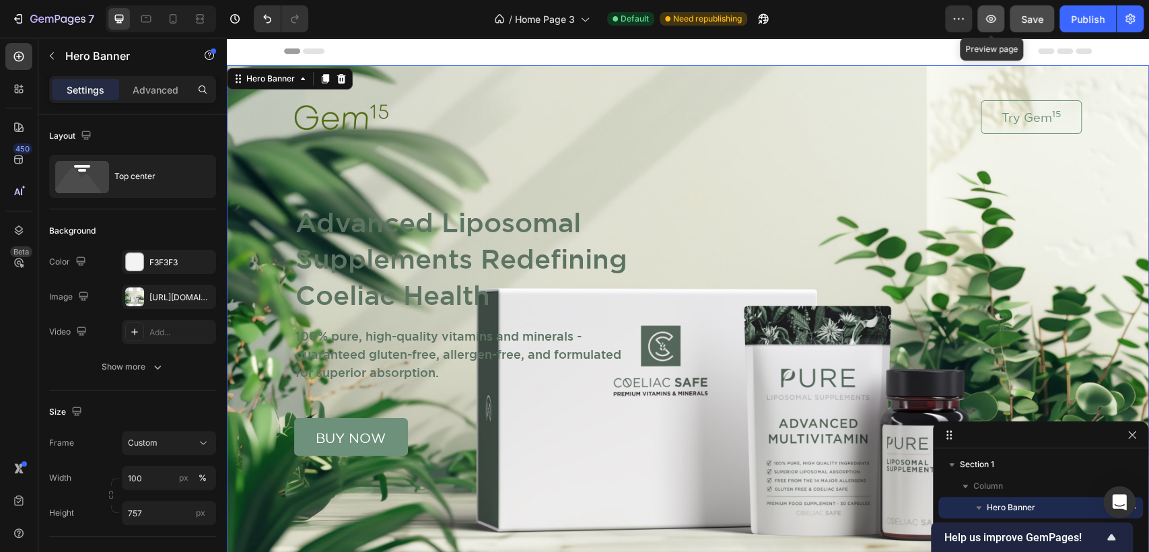
click at [985, 11] on button "button" at bounding box center [990, 18] width 27 height 27
click at [47, 59] on icon "button" at bounding box center [51, 55] width 11 height 11
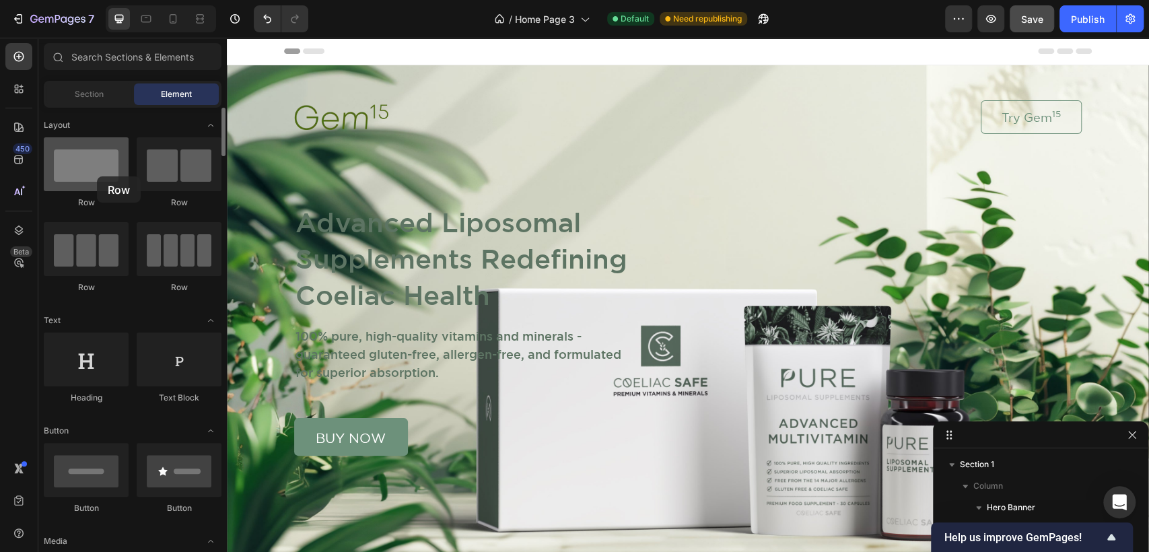
click at [97, 176] on div at bounding box center [86, 164] width 85 height 54
drag, startPoint x: 97, startPoint y: 176, endPoint x: 100, endPoint y: 137, distance: 39.8
click at [100, 137] on div at bounding box center [86, 164] width 85 height 54
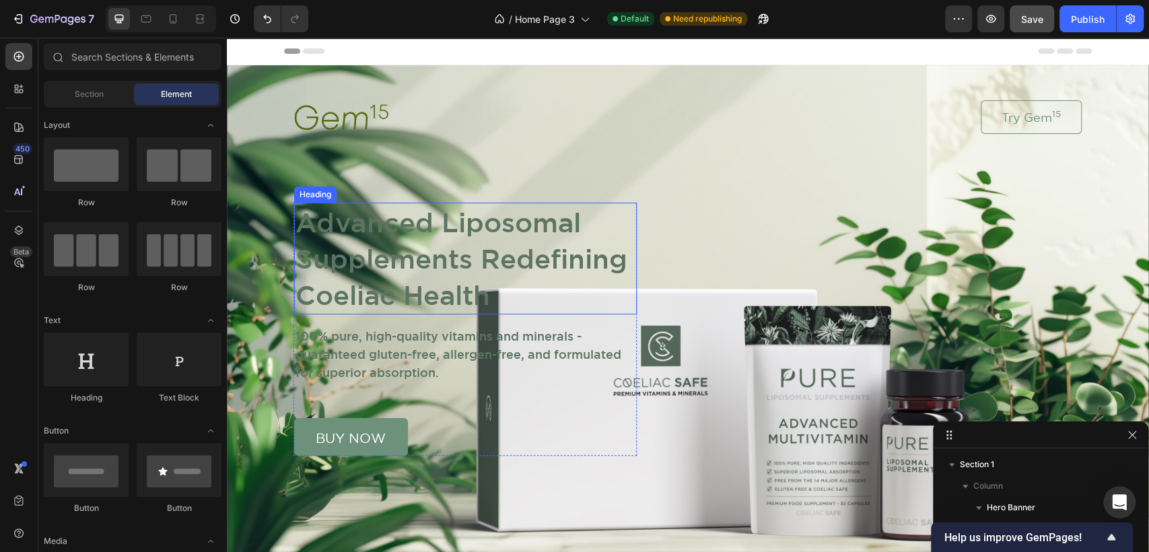
click at [460, 252] on h1 "Advanced Liposomal Supplements Redefining Coeliac Health" at bounding box center [465, 259] width 343 height 112
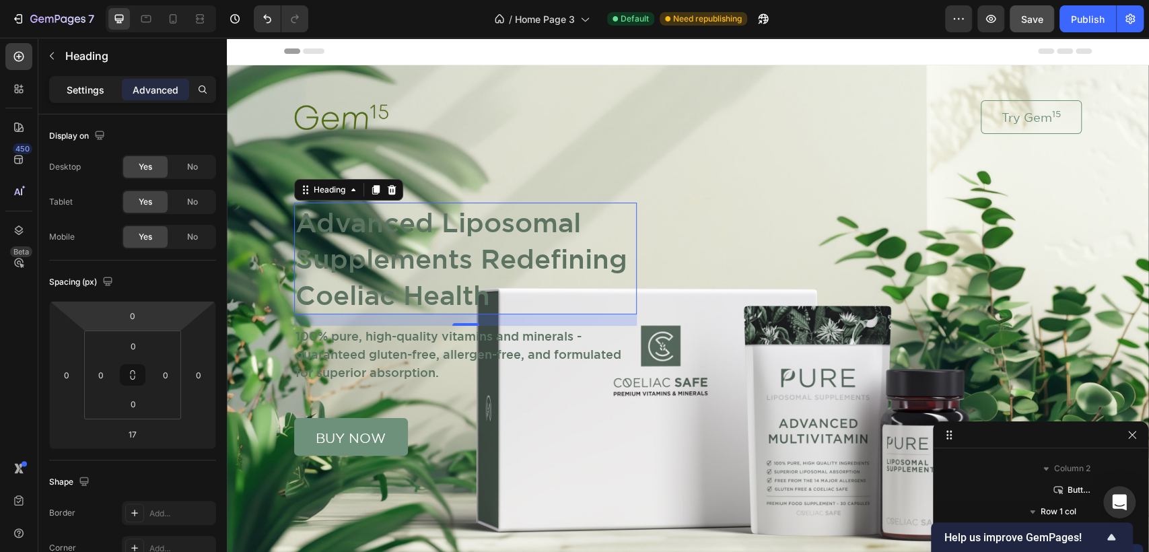
click at [81, 93] on p "Settings" at bounding box center [86, 90] width 38 height 14
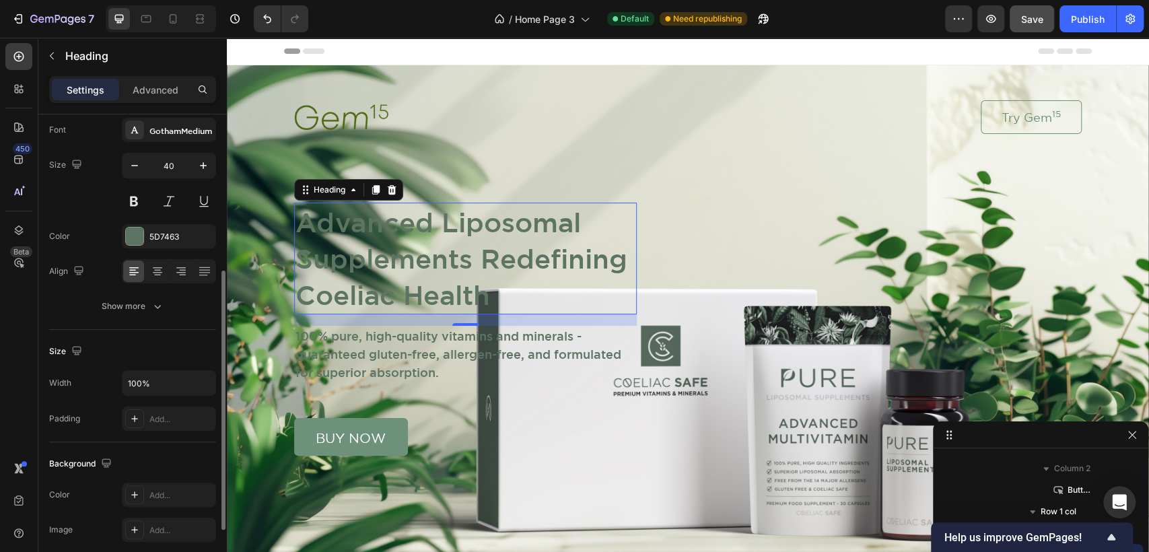
scroll to position [149, 0]
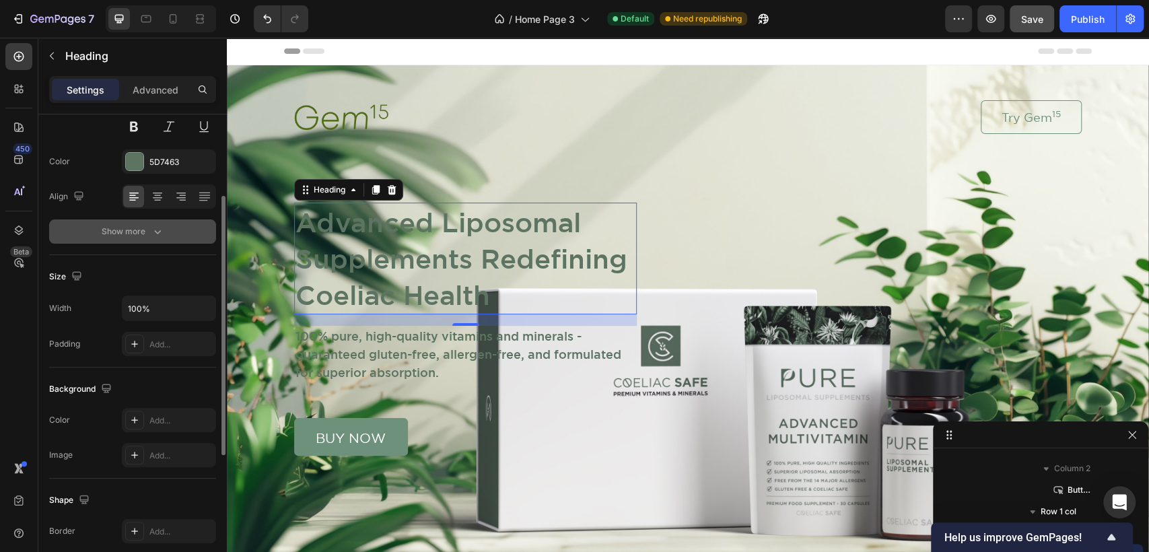
click at [131, 225] on div "Show more" at bounding box center [133, 231] width 63 height 13
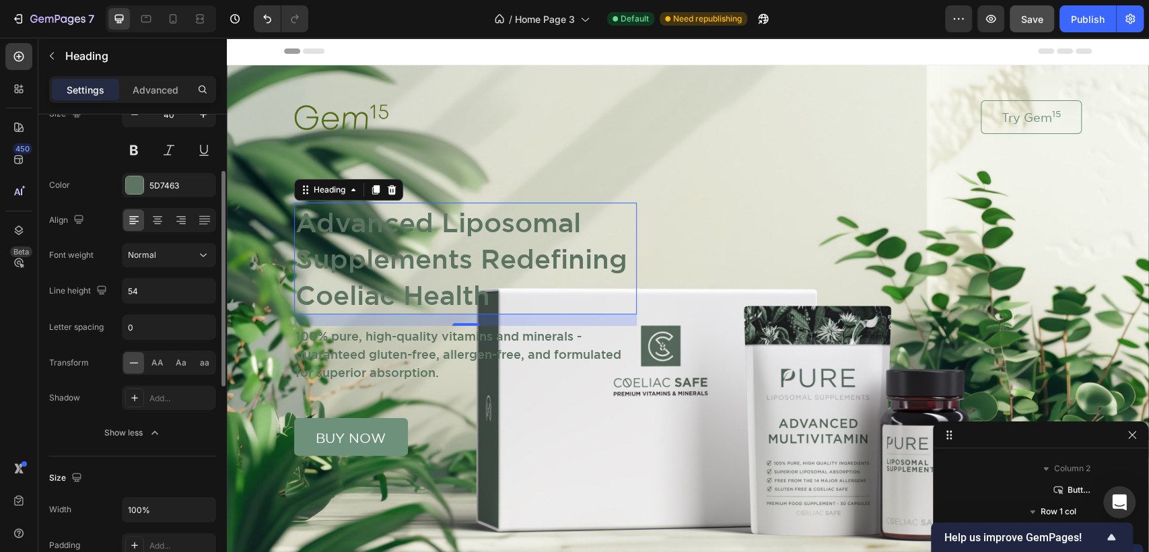
scroll to position [0, 0]
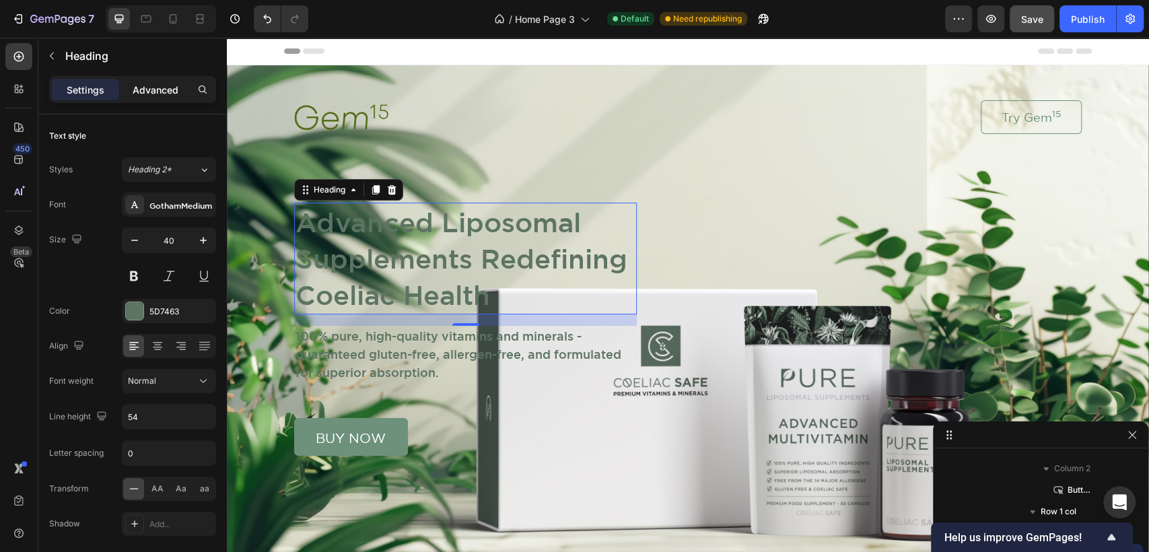
click at [157, 87] on p "Advanced" at bounding box center [156, 90] width 46 height 14
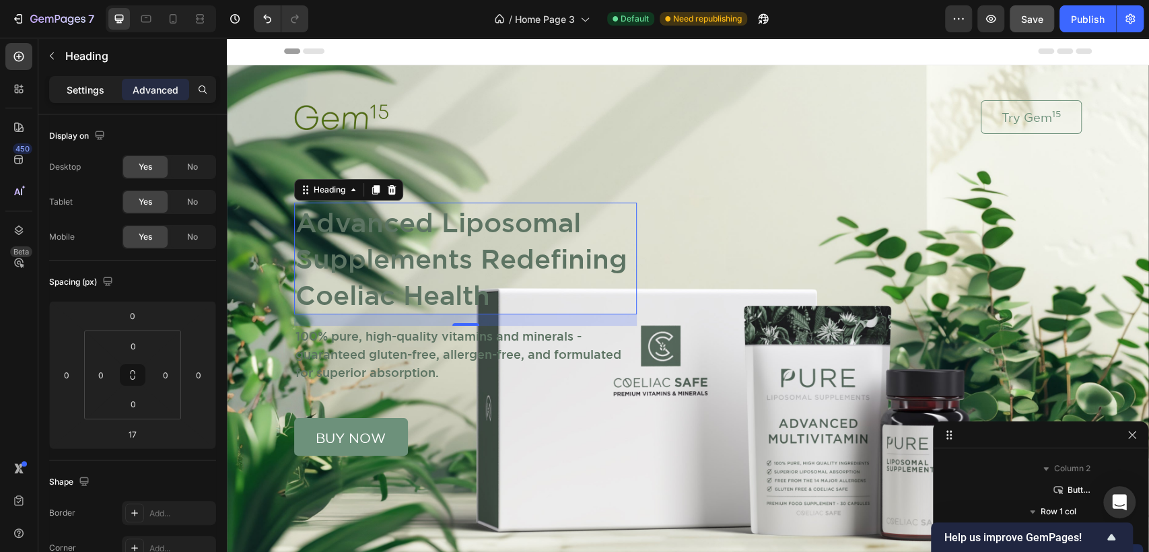
click at [73, 89] on p "Settings" at bounding box center [86, 90] width 38 height 14
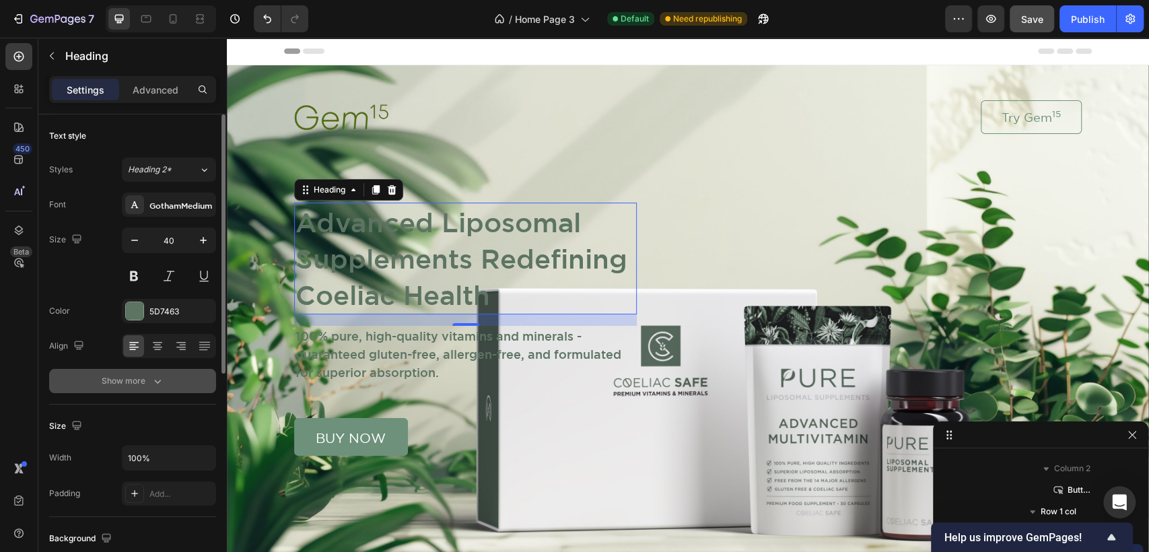
click at [112, 381] on div "Show more" at bounding box center [133, 380] width 63 height 13
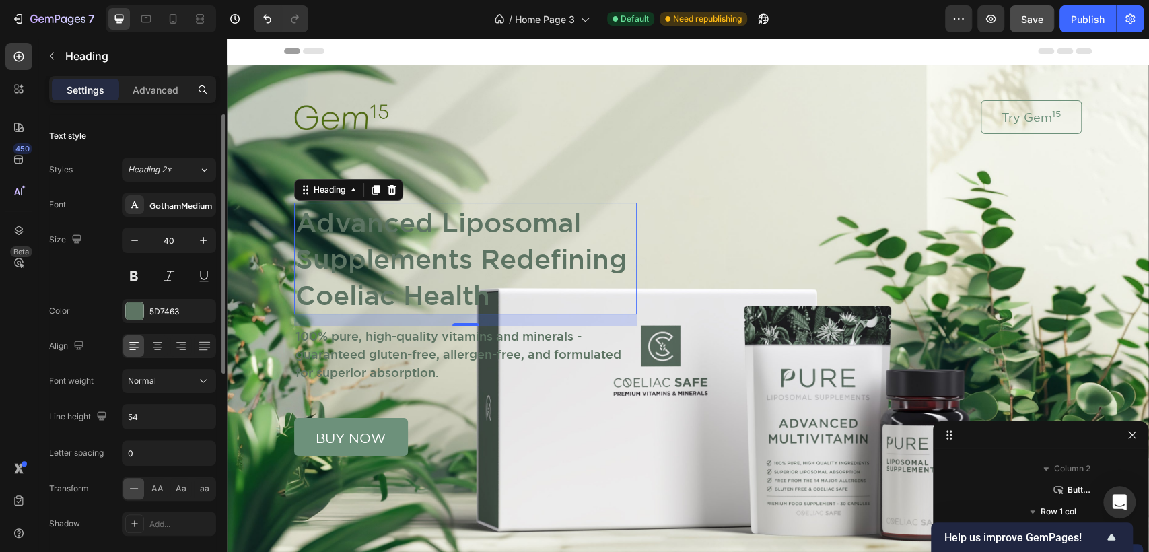
scroll to position [149, 0]
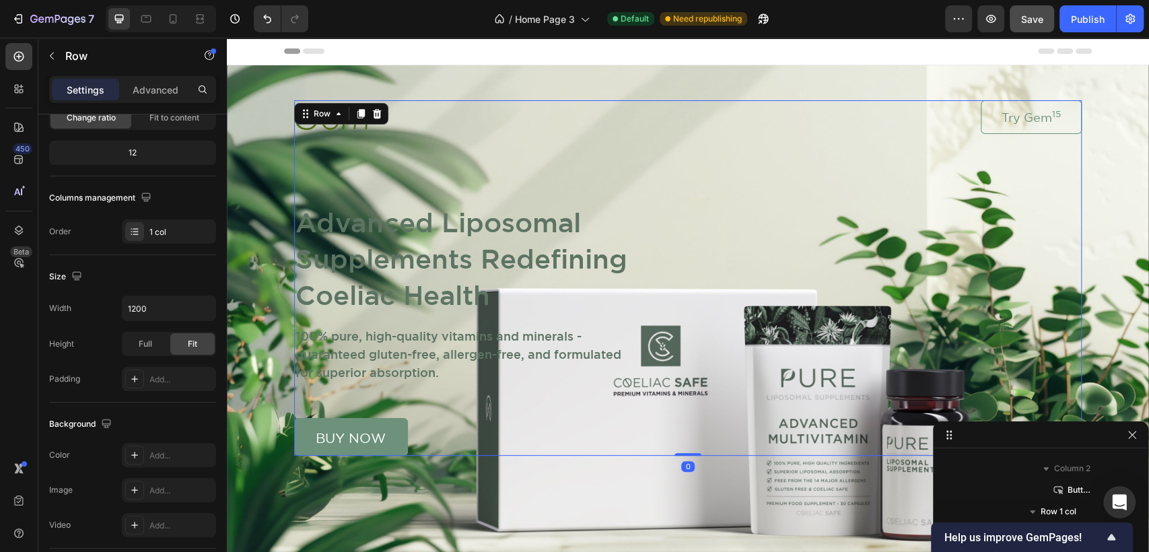
click at [684, 180] on div "Image Try Gem 15 Button Row Advanced Liposomal Supplements Redefining Coeliac H…" at bounding box center [687, 277] width 787 height 355
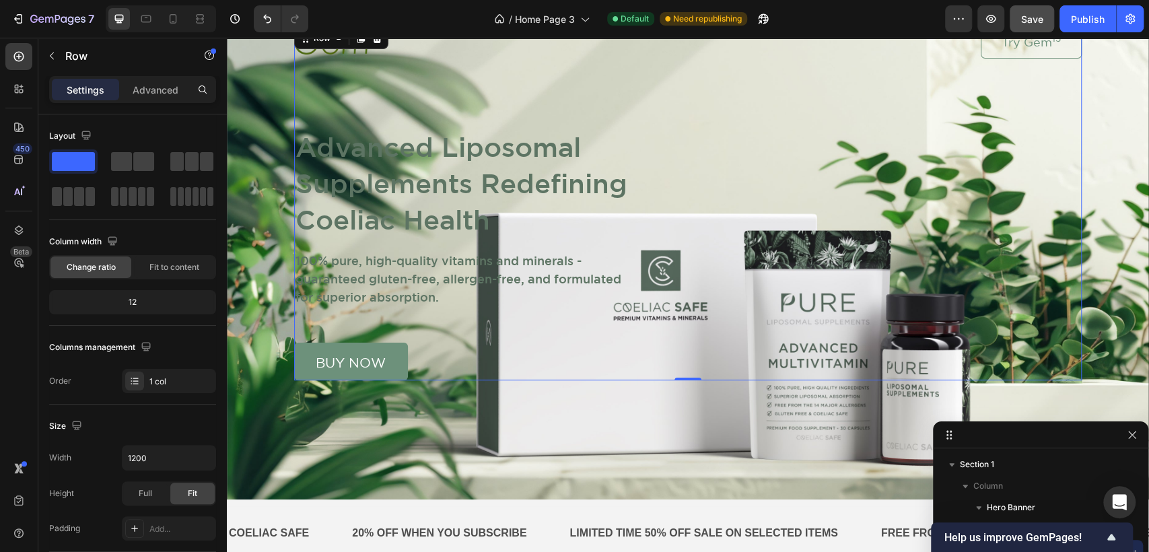
scroll to position [75, 0]
